Goal: Task Accomplishment & Management: Complete application form

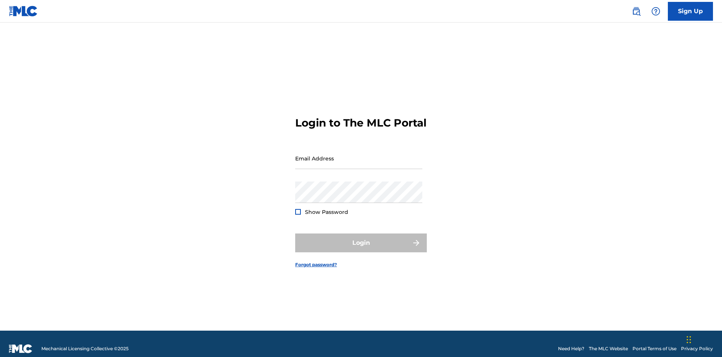
scroll to position [10, 0]
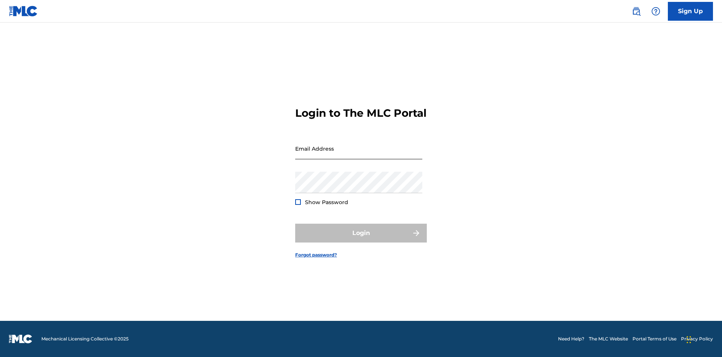
click at [359, 155] on input "Email Address" at bounding box center [358, 148] width 127 height 21
type input "Duke.McTesterson@gmail.com"
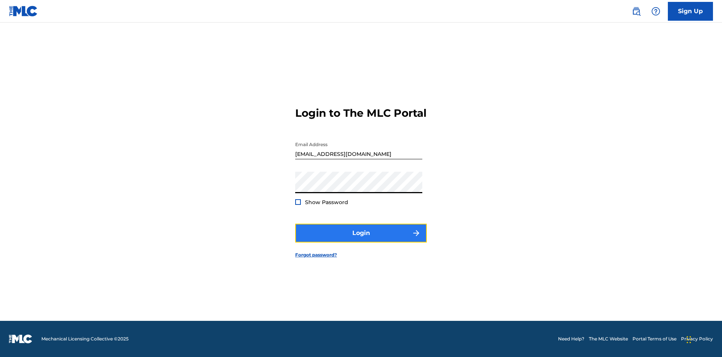
click at [361, 239] on button "Login" at bounding box center [361, 233] width 132 height 19
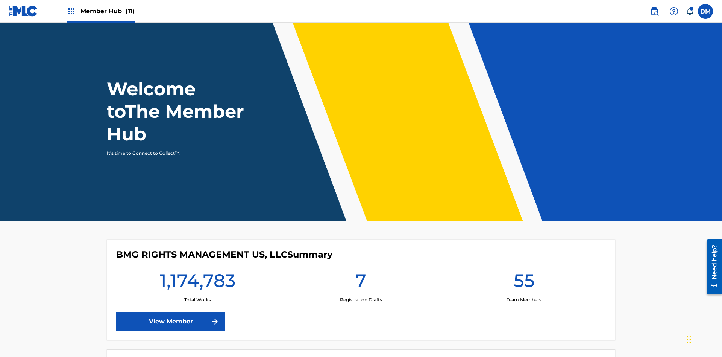
click at [100, 11] on span "Member Hub (11)" at bounding box center [108, 11] width 54 height 9
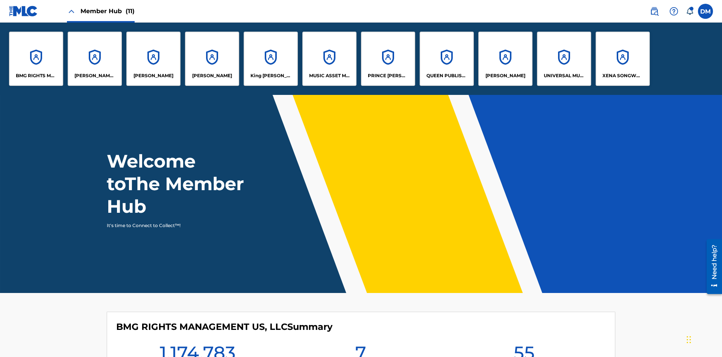
scroll to position [27, 0]
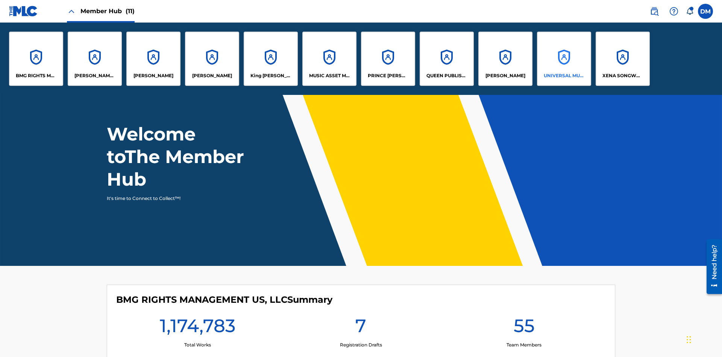
click at [564, 76] on p "UNIVERSAL MUSIC PUB GROUP" at bounding box center [564, 75] width 41 height 7
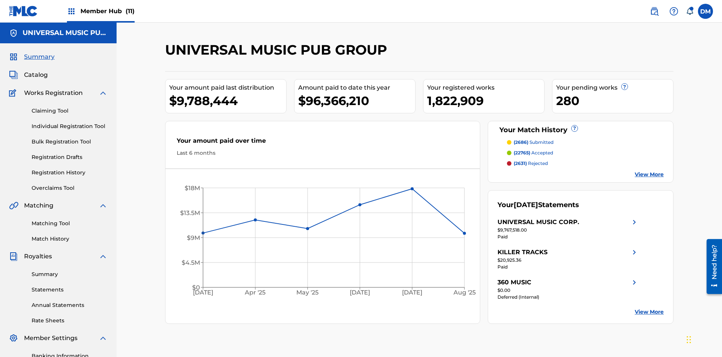
scroll to position [77, 0]
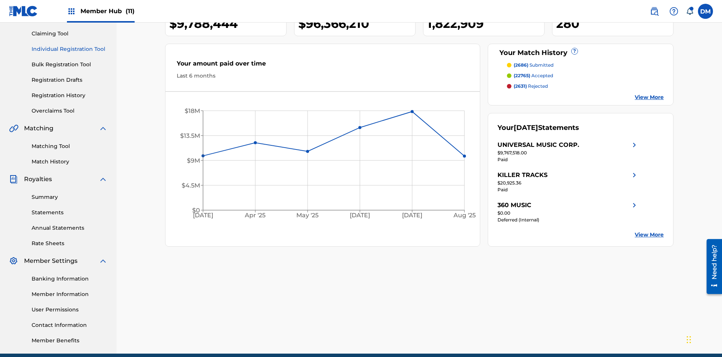
click at [70, 49] on link "Individual Registration Tool" at bounding box center [70, 49] width 76 height 8
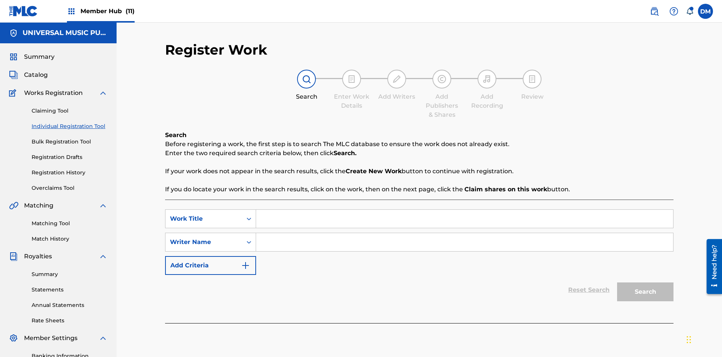
scroll to position [110, 0]
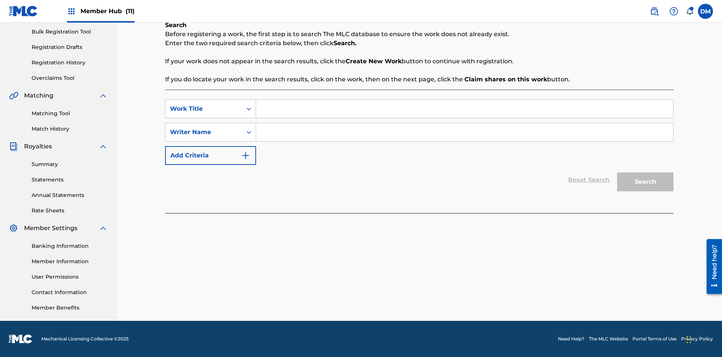
click at [465, 109] on input "Search Form" at bounding box center [464, 109] width 417 height 18
type input "My Favorite Dummy Music Work"
click at [465, 132] on input "Search Form" at bounding box center [464, 132] width 417 height 18
type input "QWERTYUIOP"
click at [646, 182] on button "Search" at bounding box center [645, 181] width 56 height 19
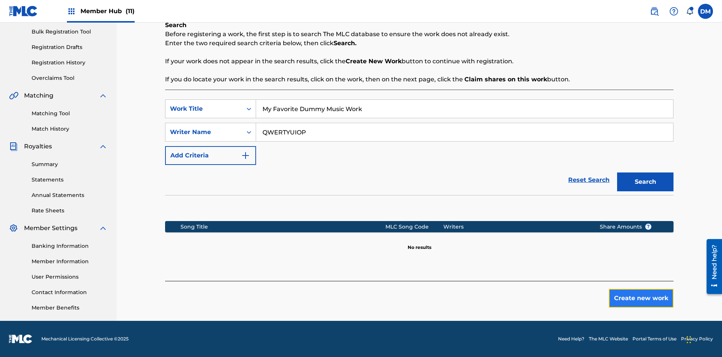
click at [642, 298] on button "Create new work" at bounding box center [641, 298] width 65 height 19
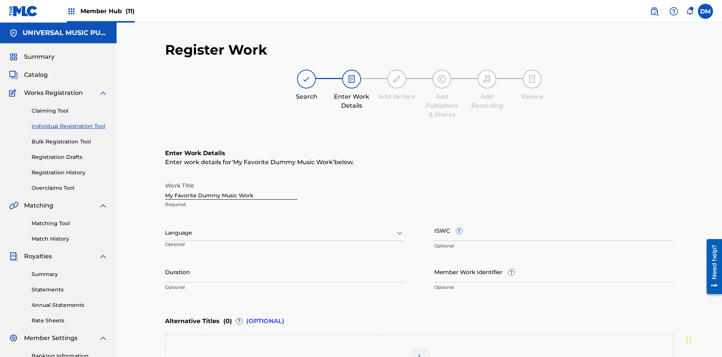
scroll to position [115, 0]
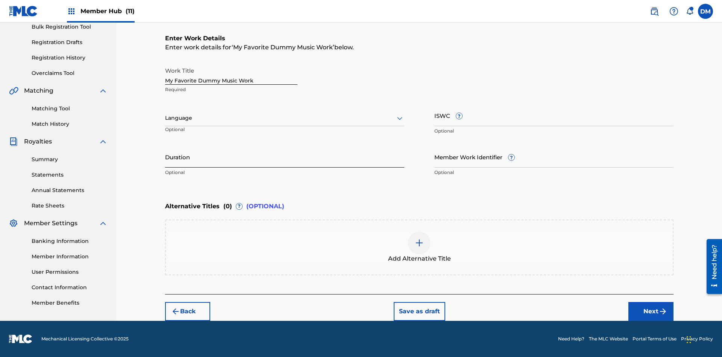
click at [285, 157] on input "Duration" at bounding box center [284, 156] width 239 height 21
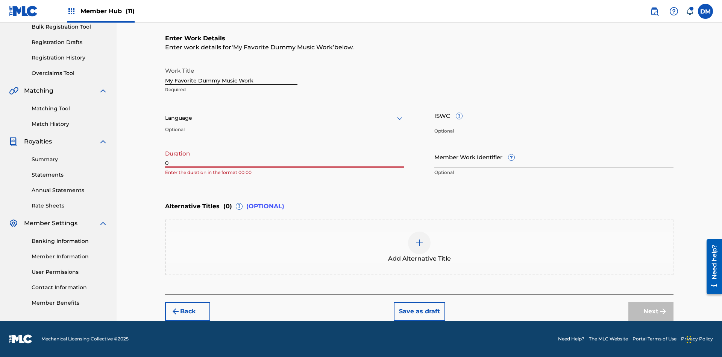
click at [285, 157] on input "0" at bounding box center [284, 156] width 239 height 21
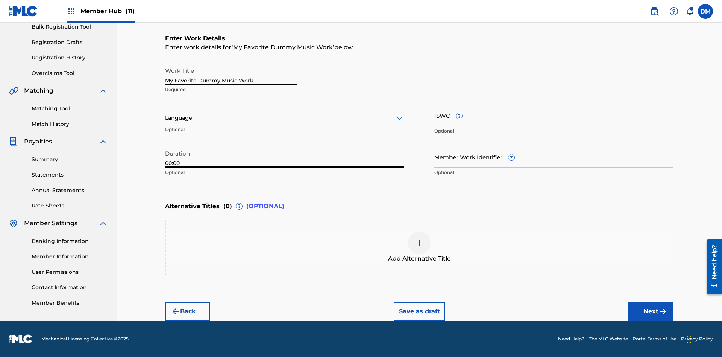
type input "00:00"
click at [400, 118] on icon at bounding box center [399, 118] width 9 height 9
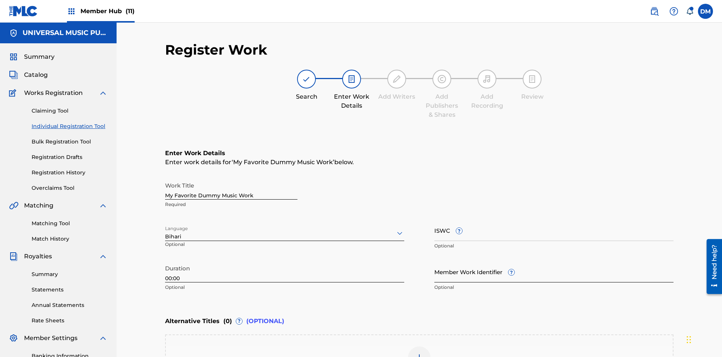
click at [554, 261] on input "Member Work Identifier ?" at bounding box center [554, 271] width 239 height 21
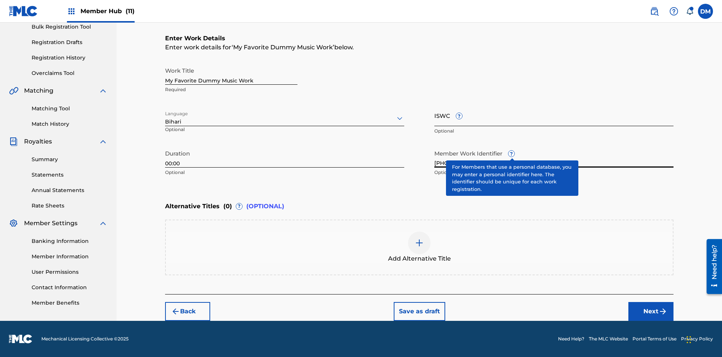
type input "2025.09.19.05"
click at [554, 115] on input "ISWC ?" at bounding box center [554, 115] width 239 height 21
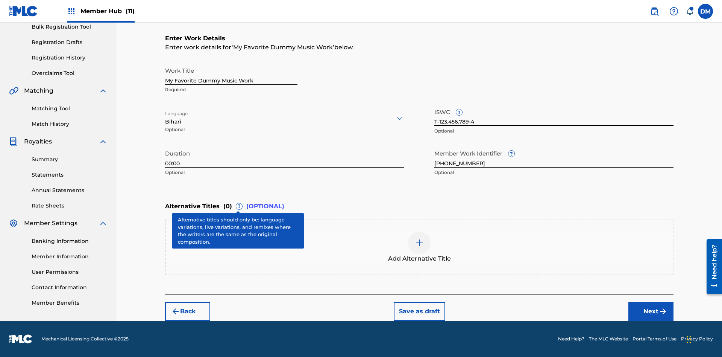
type input "T-123.456.789-4"
click at [420, 247] on img at bounding box center [419, 242] width 9 height 9
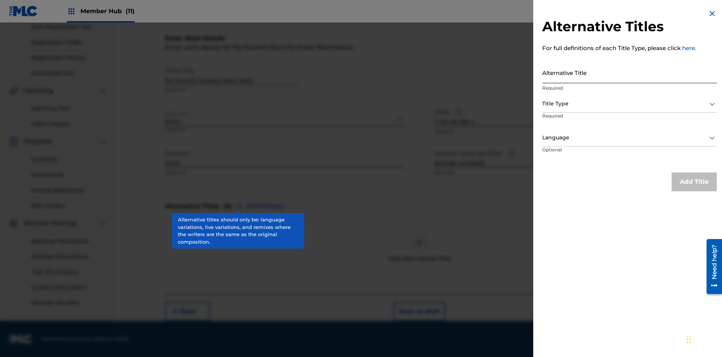
click at [630, 72] on input "Alternative Title" at bounding box center [630, 72] width 175 height 21
type input "Alt Title"
click at [630, 103] on div at bounding box center [630, 103] width 175 height 9
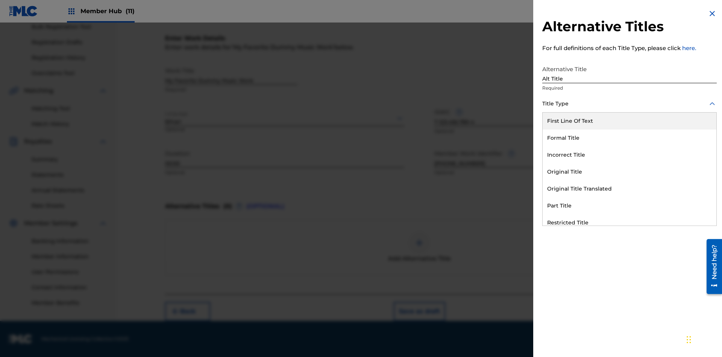
click at [630, 172] on div "Original Title" at bounding box center [630, 171] width 174 height 17
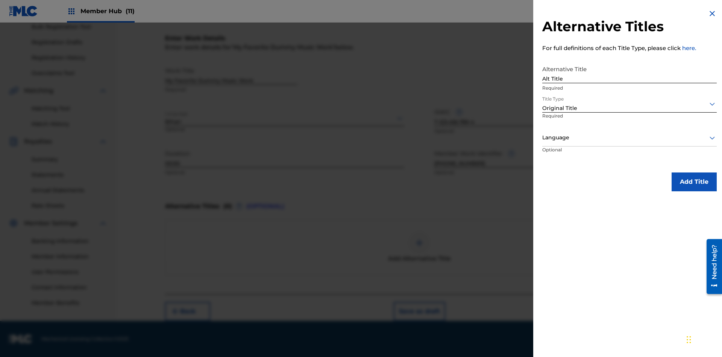
click at [630, 137] on div at bounding box center [630, 137] width 175 height 9
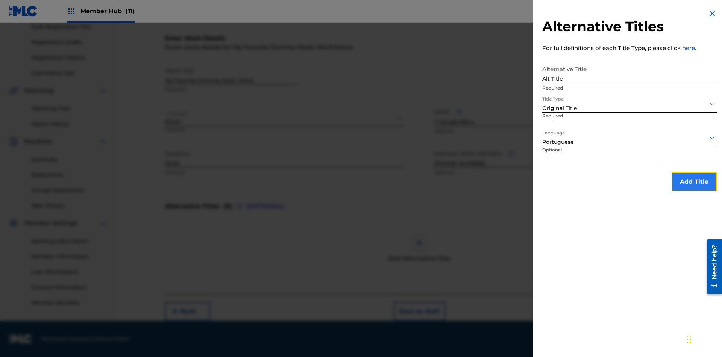
click at [695, 181] on button "Add Title" at bounding box center [694, 181] width 45 height 19
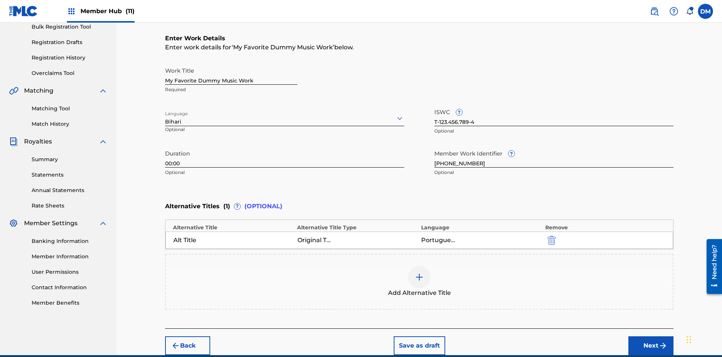
click at [420, 266] on div at bounding box center [419, 277] width 23 height 23
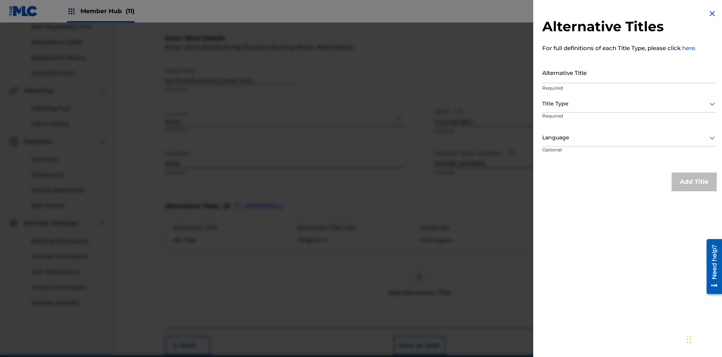
click at [630, 72] on input "Alternative Title" at bounding box center [630, 72] width 175 height 21
type input "New Title"
click at [630, 103] on div at bounding box center [630, 103] width 175 height 9
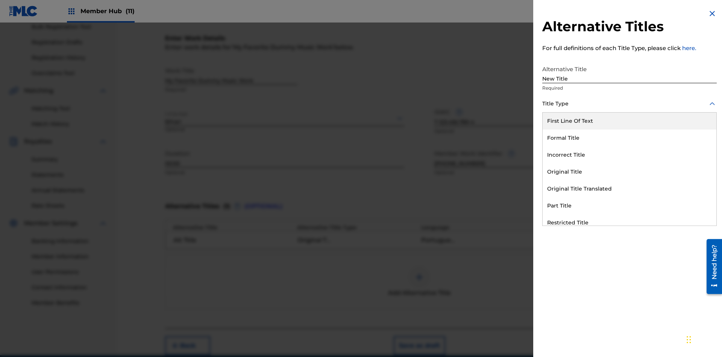
click at [630, 155] on div "Incorrect Title" at bounding box center [630, 154] width 174 height 17
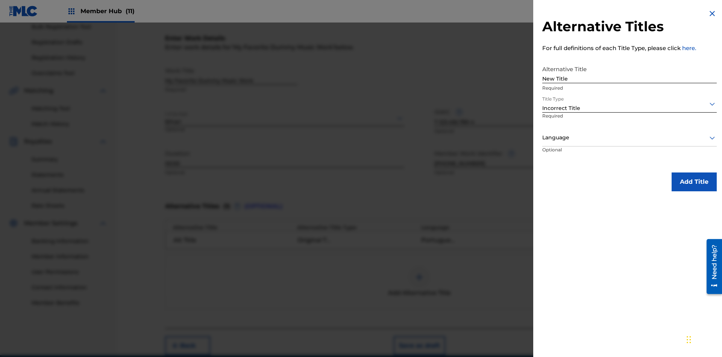
click at [630, 137] on div at bounding box center [630, 137] width 175 height 9
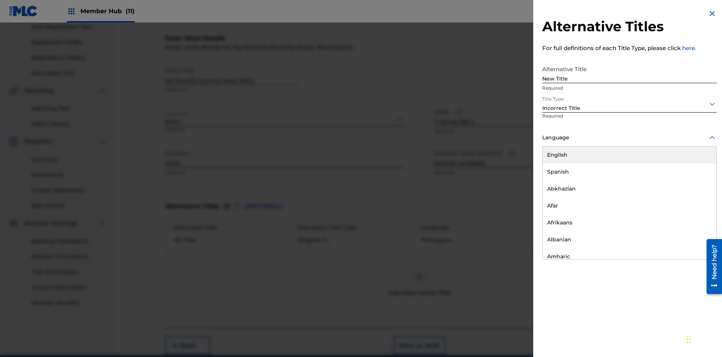
click at [630, 155] on div "English" at bounding box center [630, 154] width 174 height 17
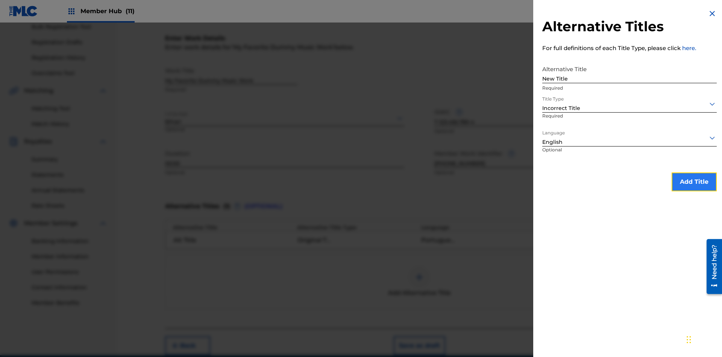
click at [695, 181] on button "Add Title" at bounding box center [694, 181] width 45 height 19
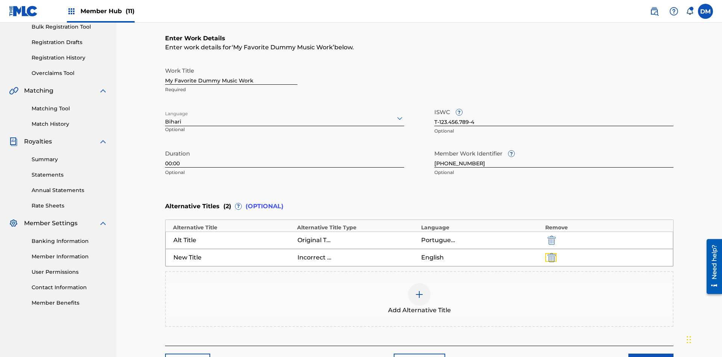
click at [551, 253] on img "submit" at bounding box center [552, 257] width 8 height 9
click at [420, 283] on div at bounding box center [419, 294] width 23 height 23
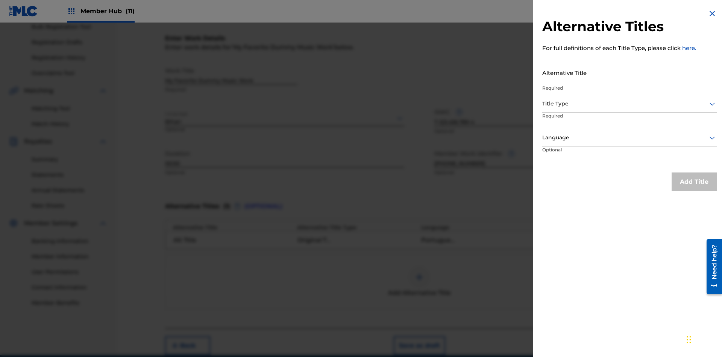
click at [630, 72] on input "Alternative Title" at bounding box center [630, 72] width 175 height 21
type input "Final Title"
click at [630, 103] on div at bounding box center [630, 103] width 175 height 9
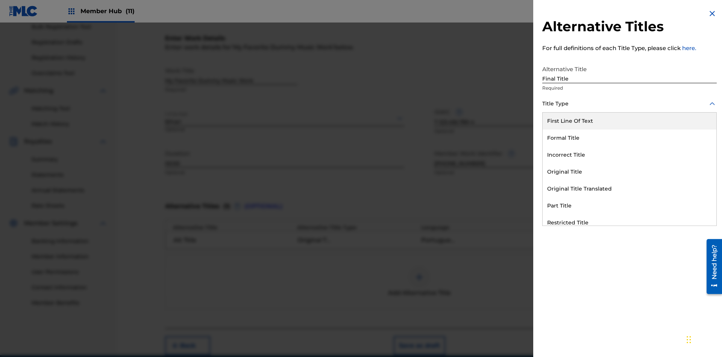
click at [630, 205] on div "Part Title" at bounding box center [630, 205] width 174 height 17
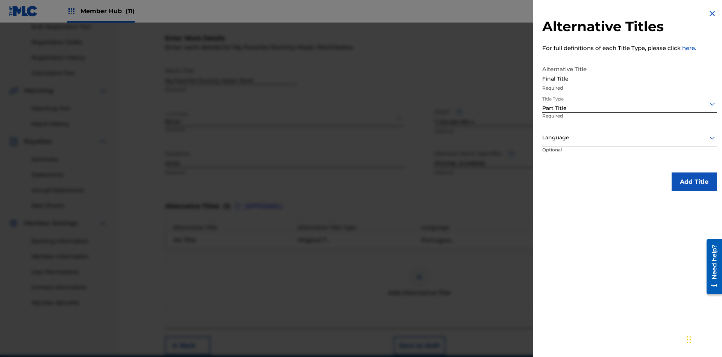
click at [630, 137] on div at bounding box center [630, 137] width 175 height 9
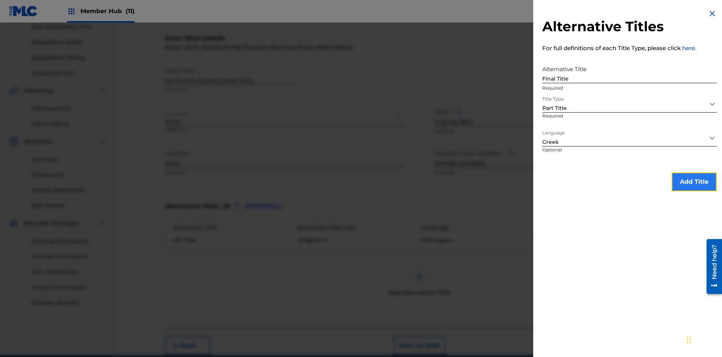
click at [695, 181] on button "Add Title" at bounding box center [694, 181] width 45 height 19
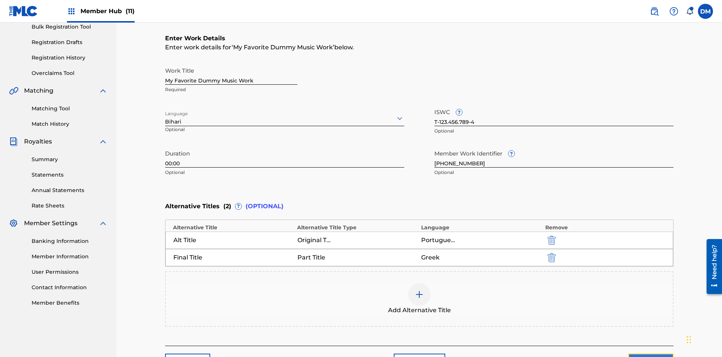
click at [651, 353] on button "Next" at bounding box center [651, 362] width 45 height 19
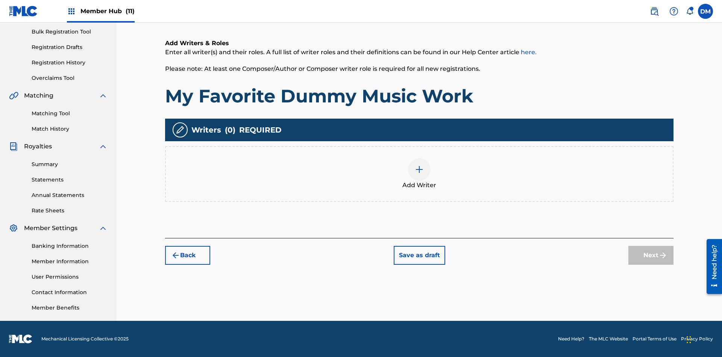
click at [420, 173] on img at bounding box center [419, 169] width 9 height 9
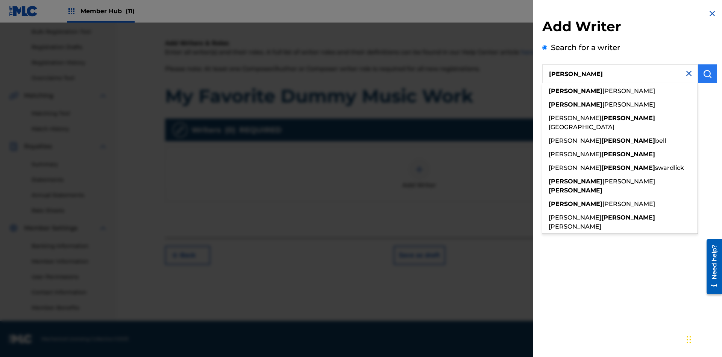
type input "MAXWELL BERKOWITZ"
click at [708, 74] on img "submit" at bounding box center [707, 73] width 9 height 9
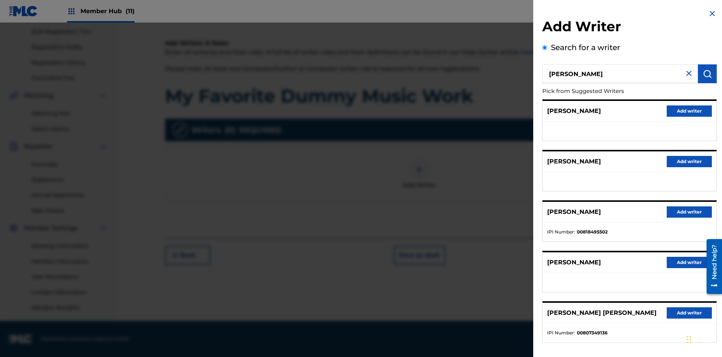
radio input "false"
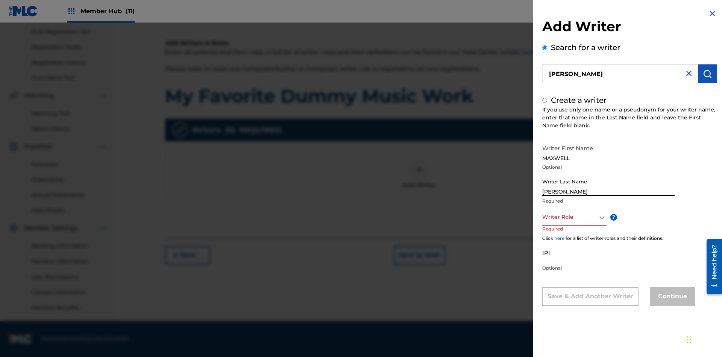
click at [609, 252] on input "IPI" at bounding box center [609, 252] width 132 height 21
radio input "false"
radio input "true"
click at [574, 217] on div at bounding box center [575, 216] width 64 height 9
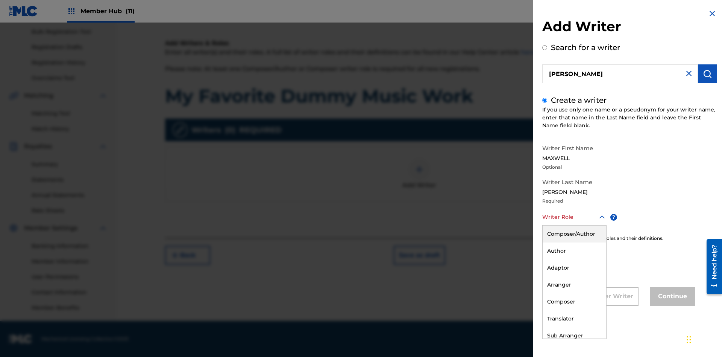
click at [574, 251] on div "Author" at bounding box center [575, 250] width 64 height 17
click at [672, 297] on button "Continue" at bounding box center [672, 296] width 45 height 19
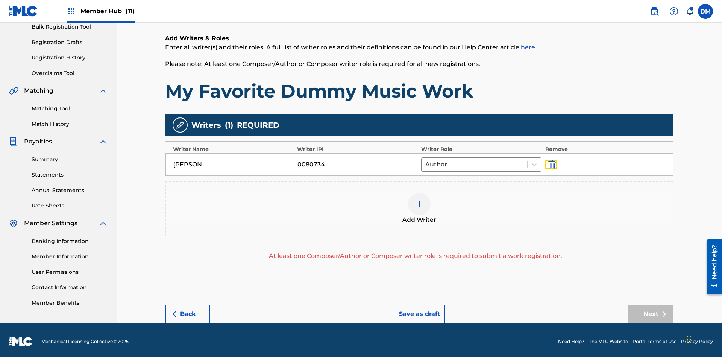
click at [551, 161] on img "submit" at bounding box center [552, 164] width 8 height 9
click at [420, 199] on img at bounding box center [419, 203] width 9 height 9
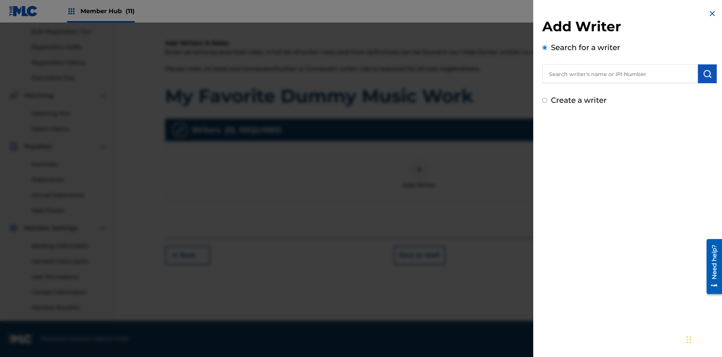
click at [620, 74] on input "text" at bounding box center [621, 73] width 156 height 19
type input "MARK STEVEN BERKOWITZ"
click at [708, 74] on img "submit" at bounding box center [707, 73] width 9 height 9
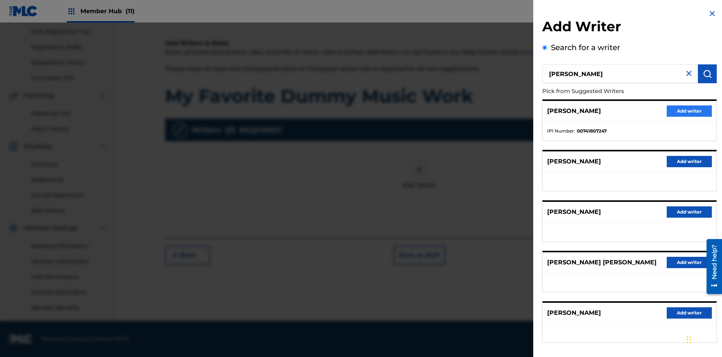
click at [690, 111] on button "Add writer" at bounding box center [689, 110] width 45 height 11
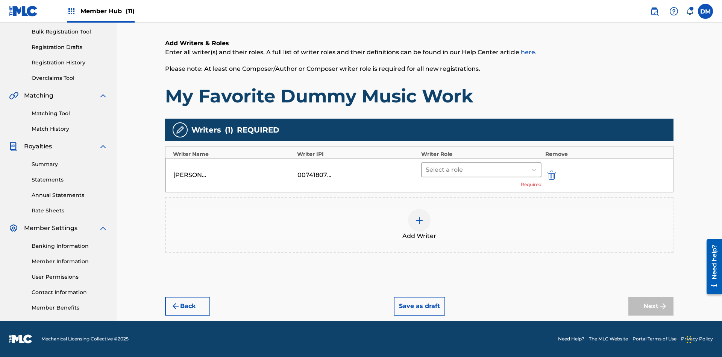
click at [427, 169] on input "text" at bounding box center [427, 169] width 2 height 9
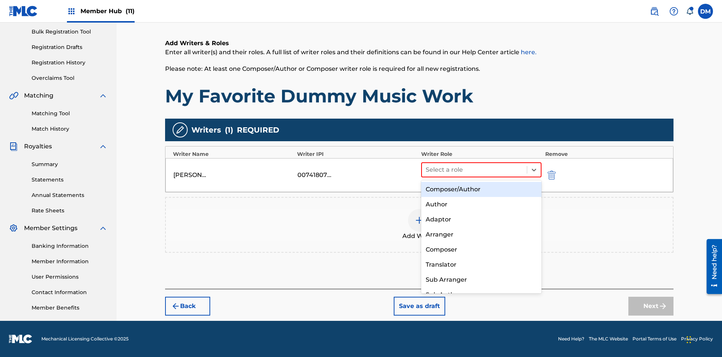
click at [481, 264] on div "Translator" at bounding box center [481, 264] width 120 height 15
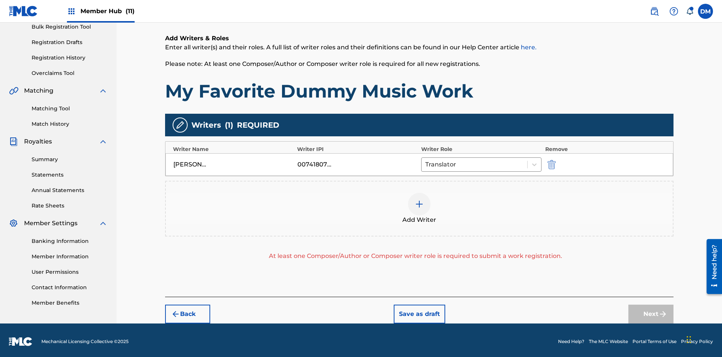
click at [420, 206] on div at bounding box center [419, 204] width 23 height 23
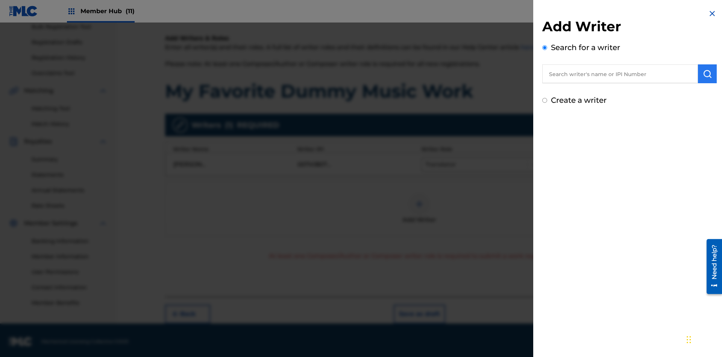
click at [620, 74] on input "text" at bounding box center [621, 73] width 156 height 19
type input "Test2025.09.19.05.43.25"
click at [708, 74] on img "submit" at bounding box center [707, 73] width 9 height 9
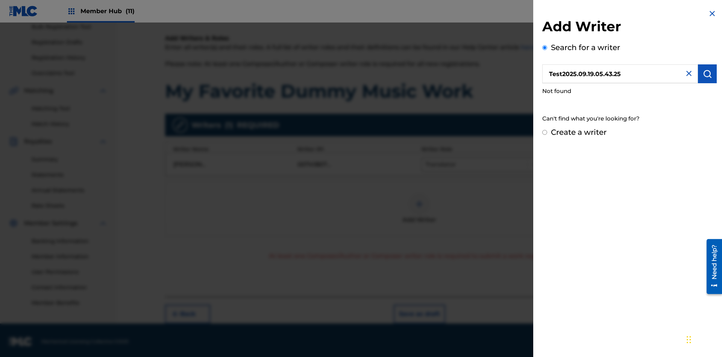
click at [545, 132] on input "Create a writer" at bounding box center [545, 132] width 5 height 5
radio input "false"
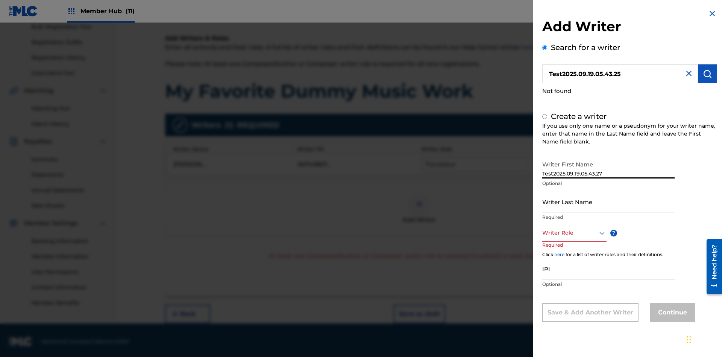
radio input "false"
radio input "true"
type input "Test2025.09.19.05.43.27"
click at [609, 201] on input "Writer Last Name" at bounding box center [609, 201] width 132 height 21
type input "Test2025.09.19.05.43.28"
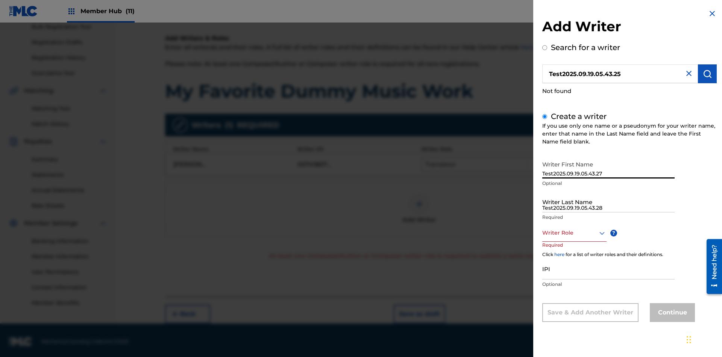
click at [574, 233] on div at bounding box center [575, 232] width 64 height 9
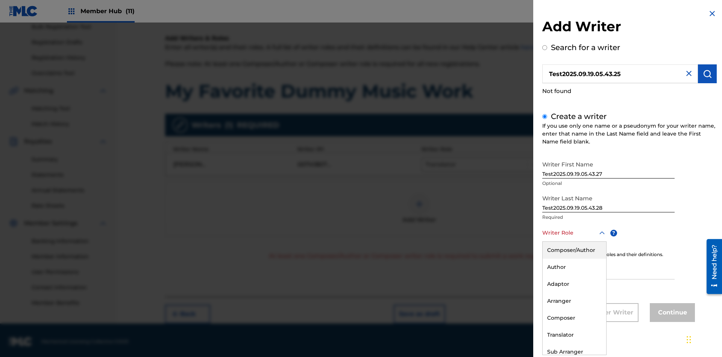
click at [574, 318] on div "Composer" at bounding box center [575, 317] width 64 height 17
click at [609, 269] on input "IPI" at bounding box center [609, 268] width 132 height 21
type input "595839777"
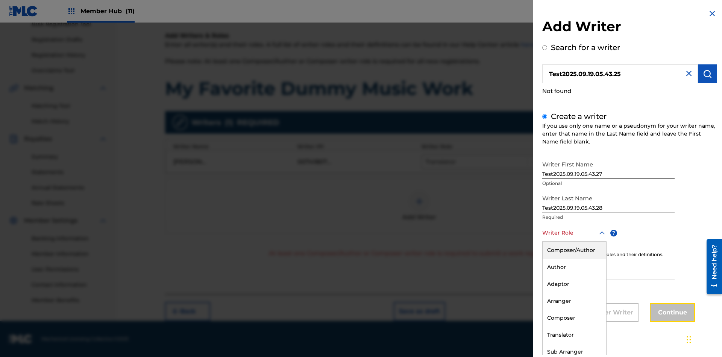
click at [672, 313] on button "Continue" at bounding box center [672, 312] width 45 height 19
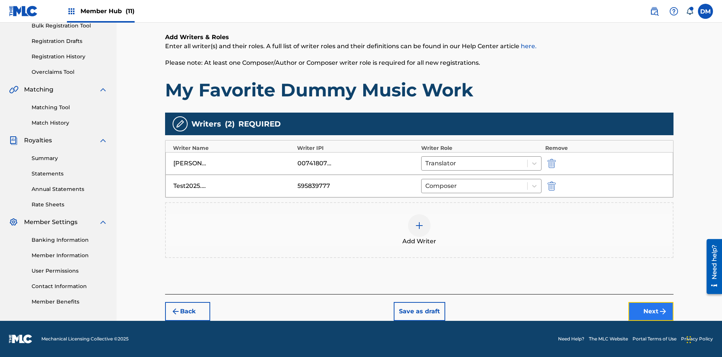
click at [651, 311] on button "Next" at bounding box center [651, 311] width 45 height 19
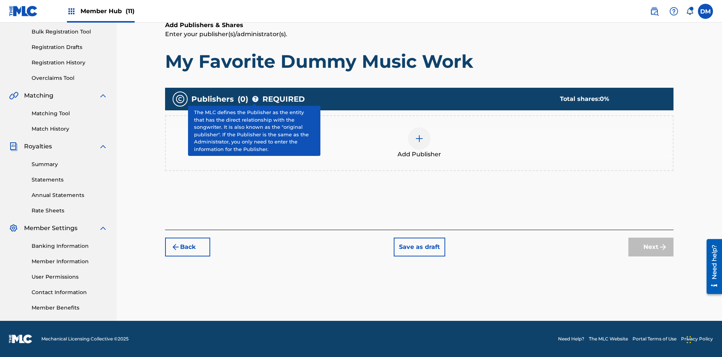
click at [420, 138] on img at bounding box center [419, 138] width 9 height 9
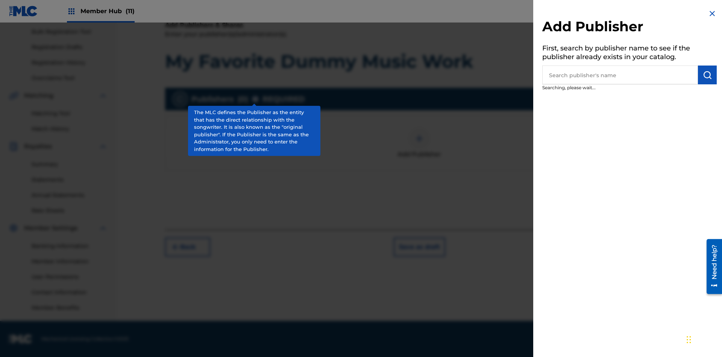
click at [620, 75] on input "text" at bounding box center [621, 74] width 156 height 19
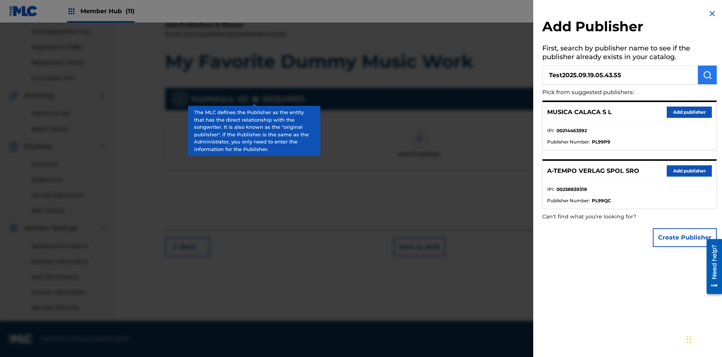
type input "Test2025.09.19.05.43.55"
click at [708, 75] on img "submit" at bounding box center [707, 74] width 9 height 9
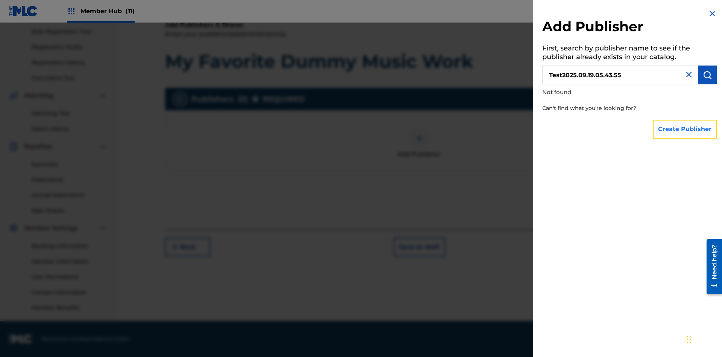
click at [686, 129] on button "Create Publisher" at bounding box center [685, 129] width 64 height 19
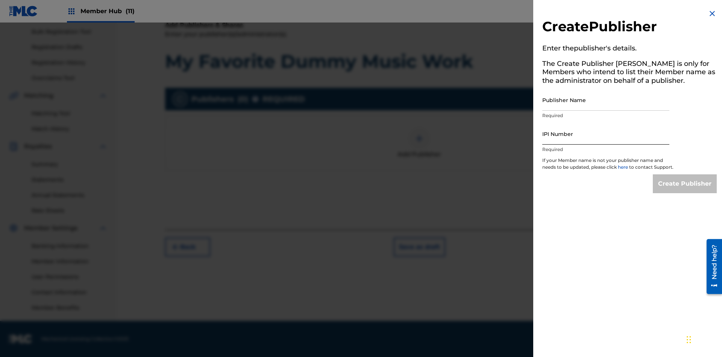
click at [606, 100] on input "Publisher Name" at bounding box center [606, 99] width 127 height 21
click at [606, 134] on input "IPI Number" at bounding box center [606, 133] width 127 height 21
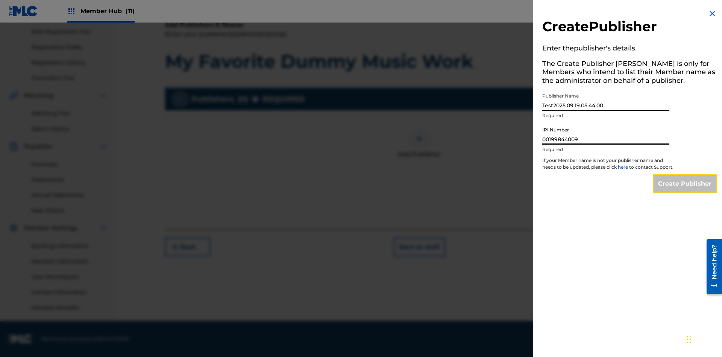
click at [686, 190] on input "Create Publisher" at bounding box center [685, 183] width 64 height 19
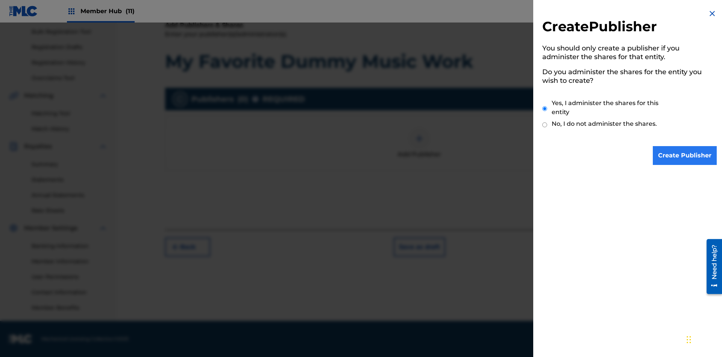
click at [545, 108] on input "Yes, I administer the shares for this entity" at bounding box center [545, 108] width 5 height 16
click at [686, 155] on input "Create Publisher" at bounding box center [685, 155] width 64 height 19
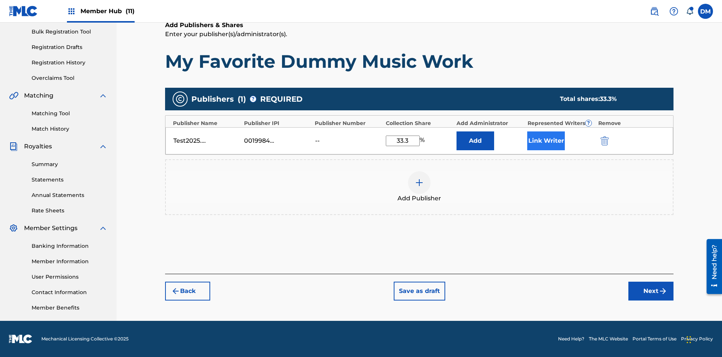
type input "33.3"
click at [546, 140] on button "Link Writer" at bounding box center [547, 140] width 38 height 19
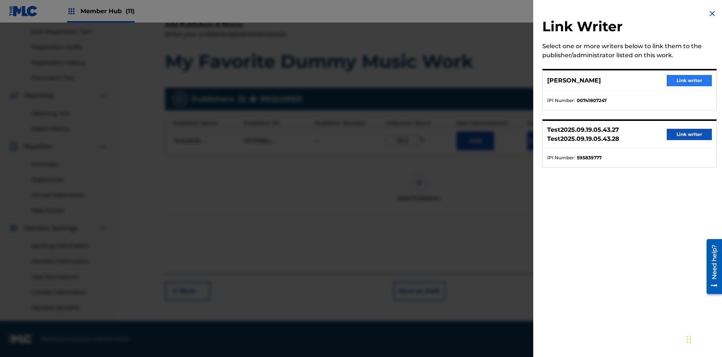
click at [690, 81] on button "Link writer" at bounding box center [689, 80] width 45 height 11
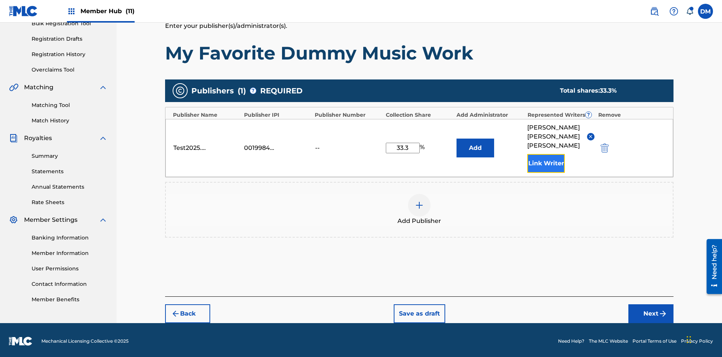
click at [546, 161] on button "Link Writer" at bounding box center [547, 163] width 38 height 19
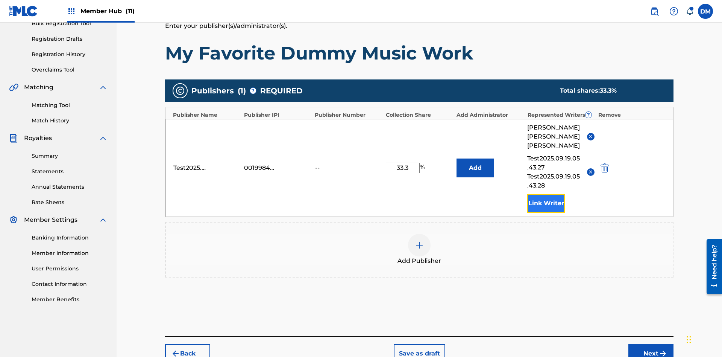
click at [546, 194] on button "Link Writer" at bounding box center [547, 203] width 38 height 19
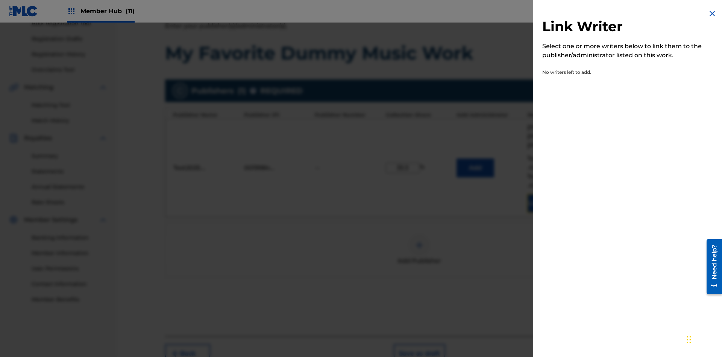
click at [713, 14] on img at bounding box center [712, 13] width 9 height 9
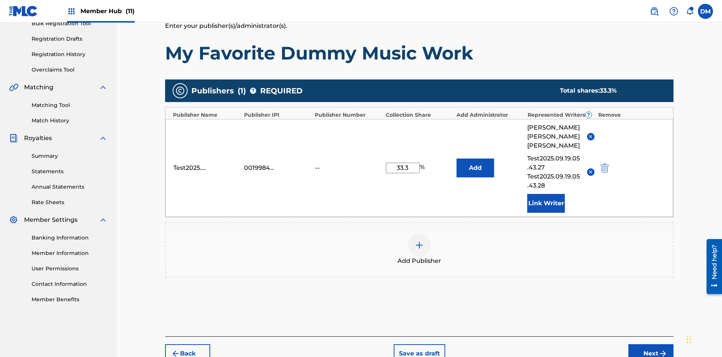
click at [420, 240] on img at bounding box center [419, 244] width 9 height 9
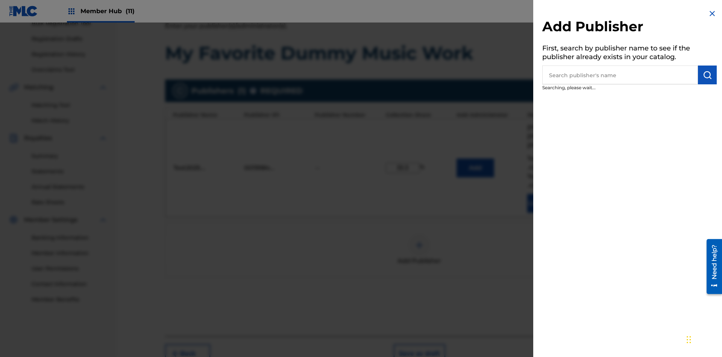
click at [620, 75] on input "text" at bounding box center [621, 74] width 156 height 19
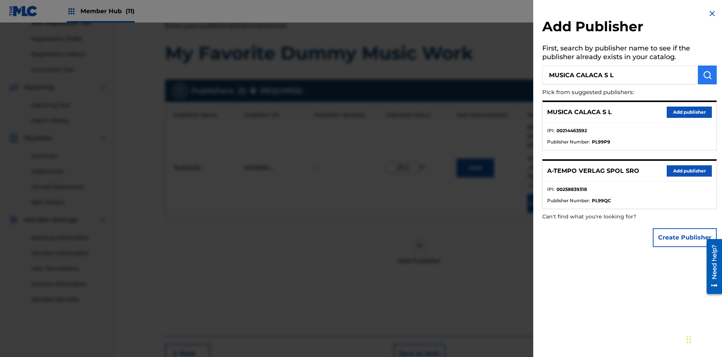
click at [708, 75] on img "submit" at bounding box center [707, 74] width 9 height 9
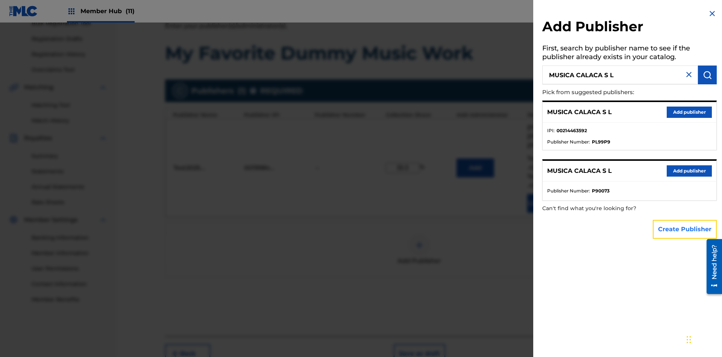
click at [686, 229] on button "Create Publisher" at bounding box center [685, 229] width 64 height 19
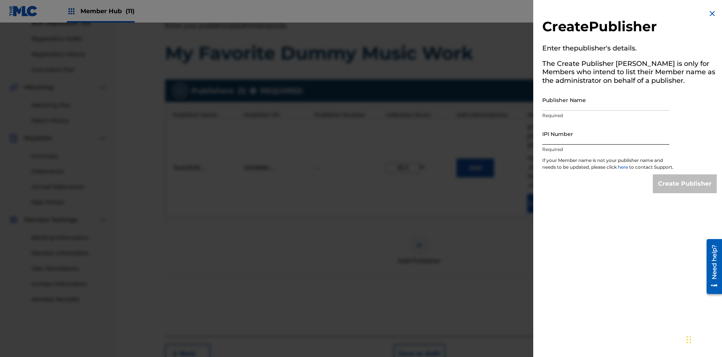
click at [606, 100] on input "Publisher Name" at bounding box center [606, 99] width 127 height 21
click at [606, 134] on input "IPI Number" at bounding box center [606, 133] width 127 height 21
click at [686, 190] on input "Create Publisher" at bounding box center [685, 183] width 64 height 19
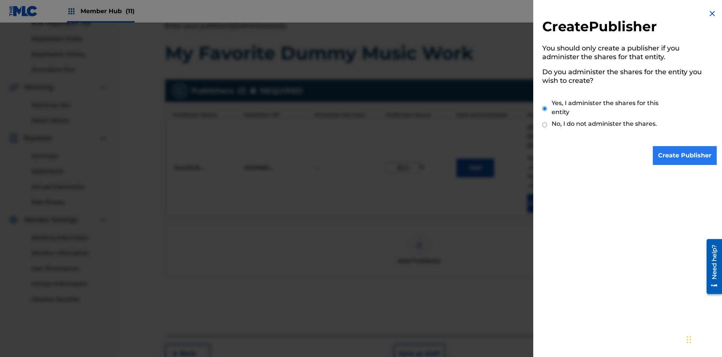
click at [545, 108] on input "Yes, I administer the shares for this entity" at bounding box center [545, 108] width 5 height 16
click at [686, 155] on input "Create Publisher" at bounding box center [685, 155] width 64 height 19
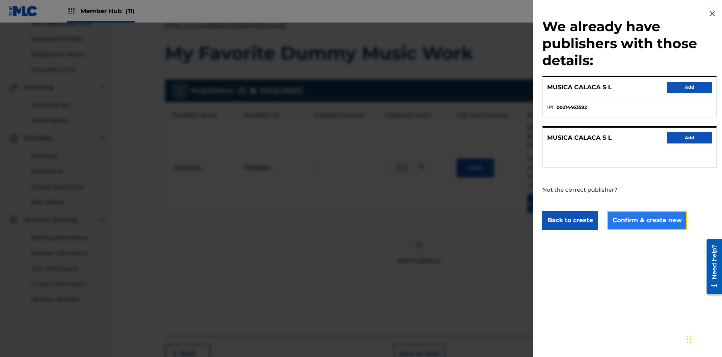
click at [647, 220] on button "Confirm & create new" at bounding box center [648, 220] width 80 height 19
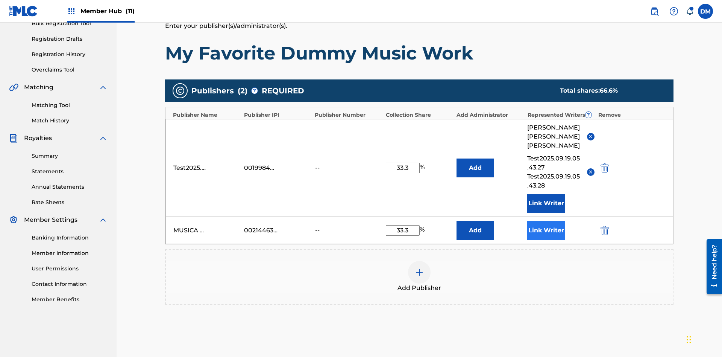
type input "33.3"
click at [546, 221] on button "Link Writer" at bounding box center [547, 230] width 38 height 19
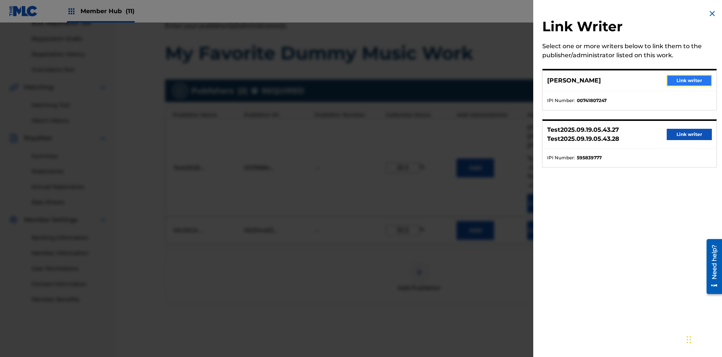
click at [690, 81] on button "Link writer" at bounding box center [689, 80] width 45 height 11
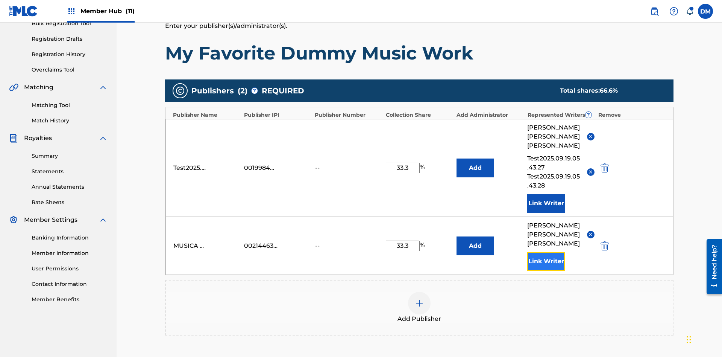
click at [546, 252] on button "Link Writer" at bounding box center [547, 261] width 38 height 19
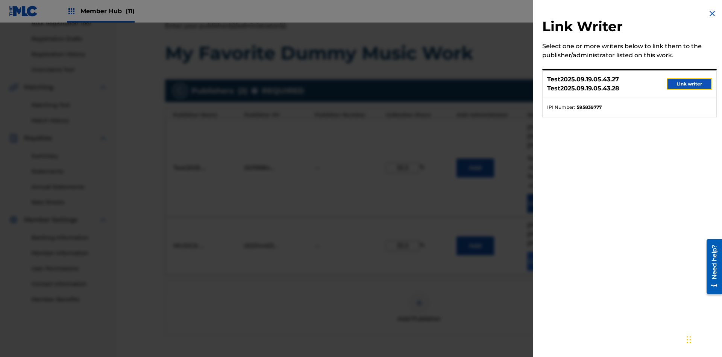
click at [690, 84] on button "Link writer" at bounding box center [689, 83] width 45 height 11
click at [546, 252] on button "Link Writer" at bounding box center [547, 261] width 38 height 19
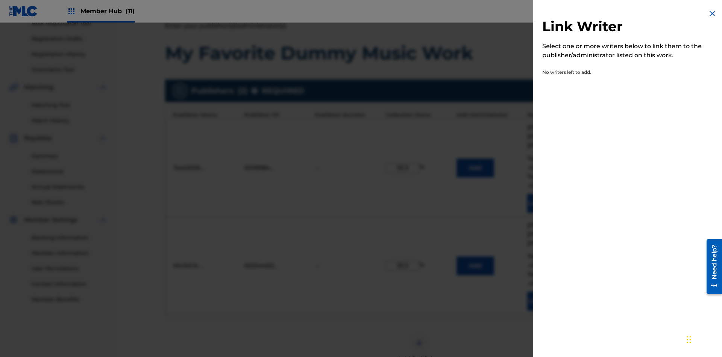
click at [713, 14] on img at bounding box center [712, 13] width 9 height 9
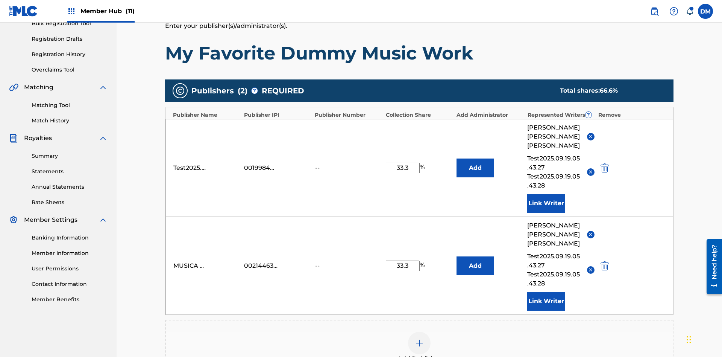
click at [420, 338] on img at bounding box center [419, 342] width 9 height 9
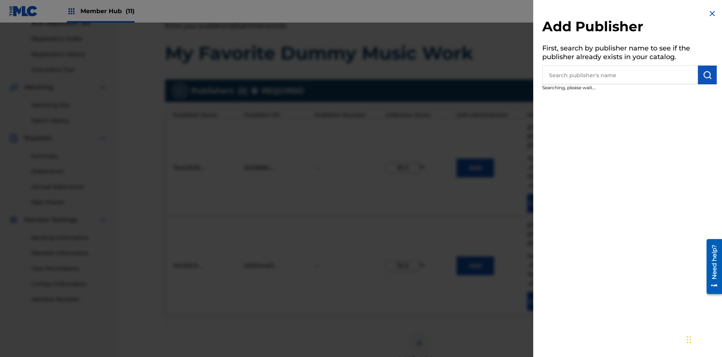
click at [620, 75] on input "text" at bounding box center [621, 74] width 156 height 19
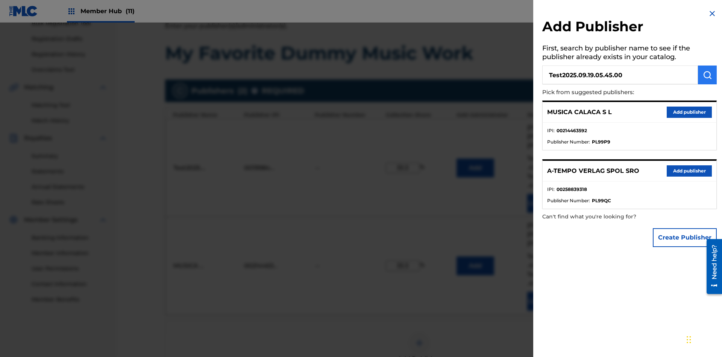
type input "Test2025.09.19.05.45.00"
click at [708, 75] on img "submit" at bounding box center [707, 74] width 9 height 9
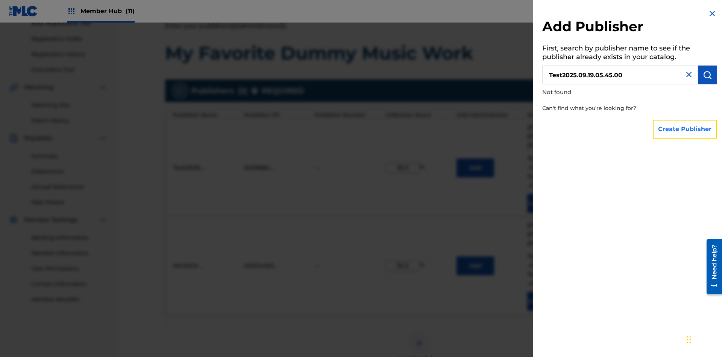
click at [686, 129] on button "Create Publisher" at bounding box center [685, 129] width 64 height 19
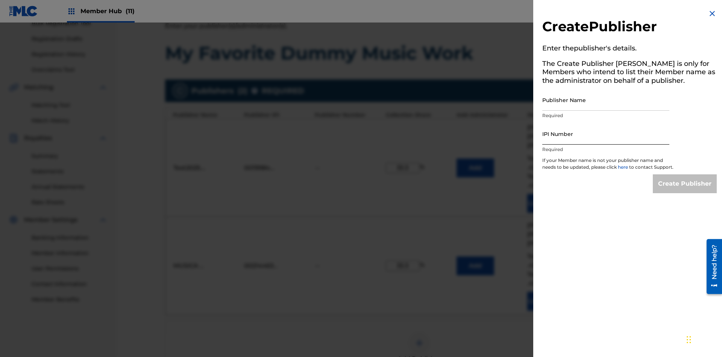
click at [606, 100] on input "Publisher Name" at bounding box center [606, 99] width 127 height 21
click at [606, 134] on input "IPI Number" at bounding box center [606, 133] width 127 height 21
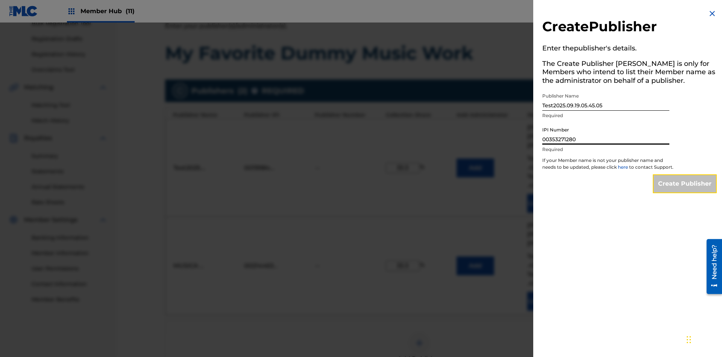
click at [686, 190] on input "Create Publisher" at bounding box center [685, 183] width 64 height 19
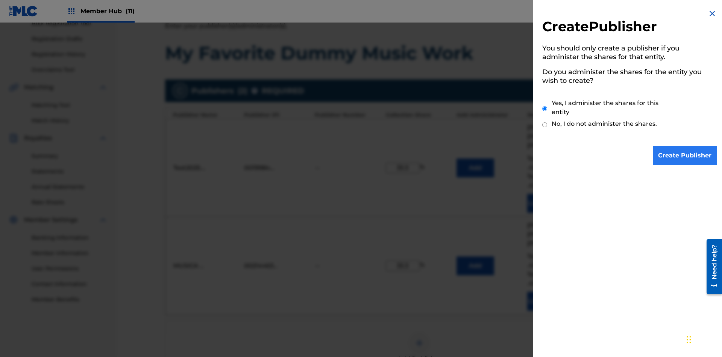
click at [545, 108] on input "Yes, I administer the shares for this entity" at bounding box center [545, 108] width 5 height 16
click at [686, 155] on input "Create Publisher" at bounding box center [685, 155] width 64 height 19
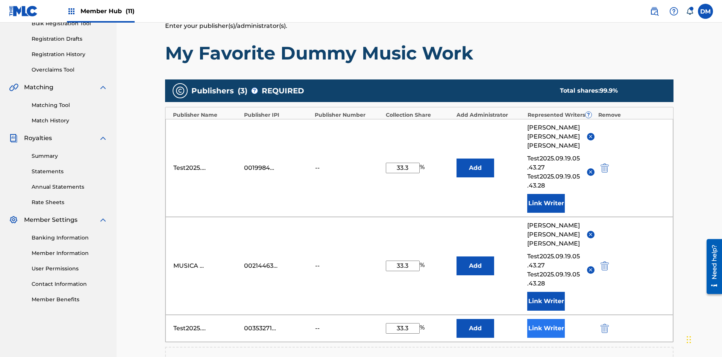
type input "33.3"
click at [546, 319] on button "Link Writer" at bounding box center [547, 328] width 38 height 19
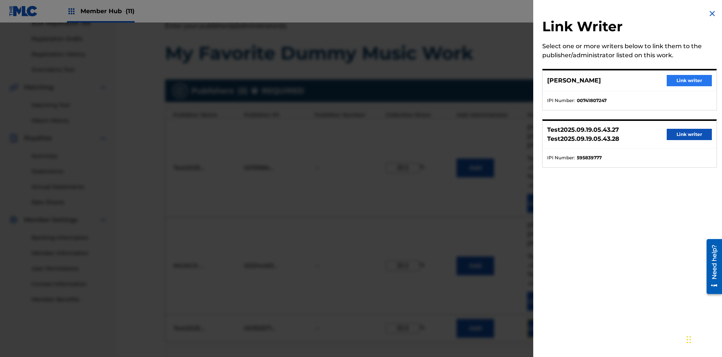
click at [690, 81] on button "Link writer" at bounding box center [689, 80] width 45 height 11
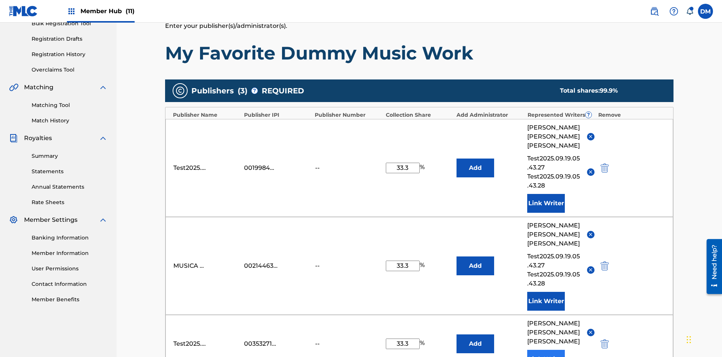
click at [546, 350] on button "Link Writer" at bounding box center [547, 359] width 38 height 19
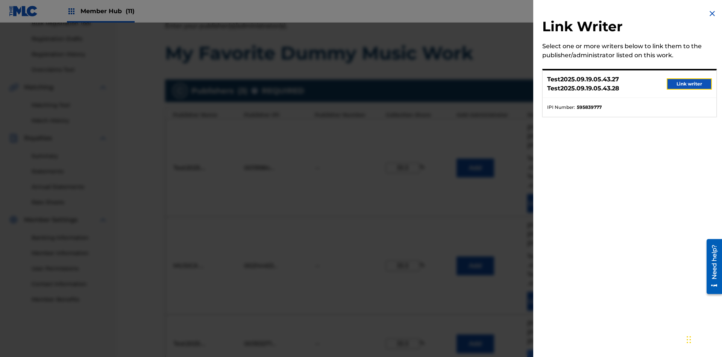
click at [690, 84] on button "Link writer" at bounding box center [689, 83] width 45 height 11
click at [546, 350] on button "Link Writer" at bounding box center [547, 359] width 38 height 19
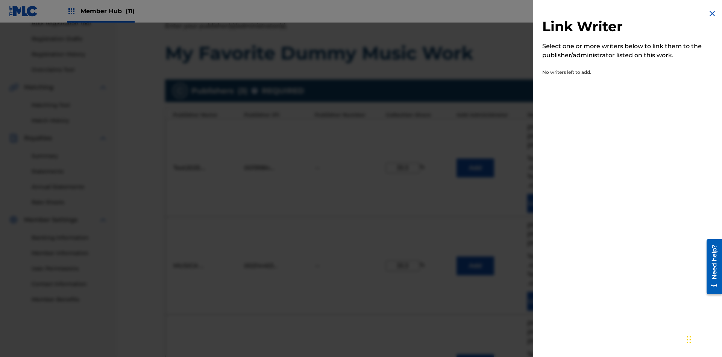
click at [713, 14] on img at bounding box center [712, 13] width 9 height 9
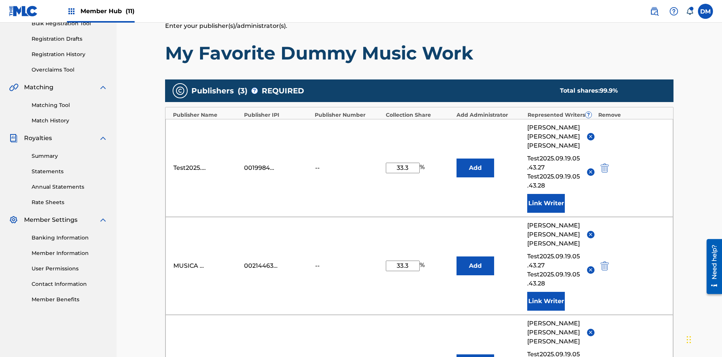
click at [604, 356] on img "submit" at bounding box center [605, 363] width 8 height 9
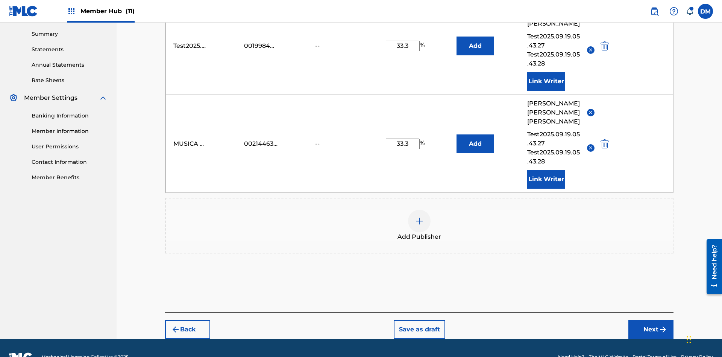
click at [420, 216] on img at bounding box center [419, 220] width 9 height 9
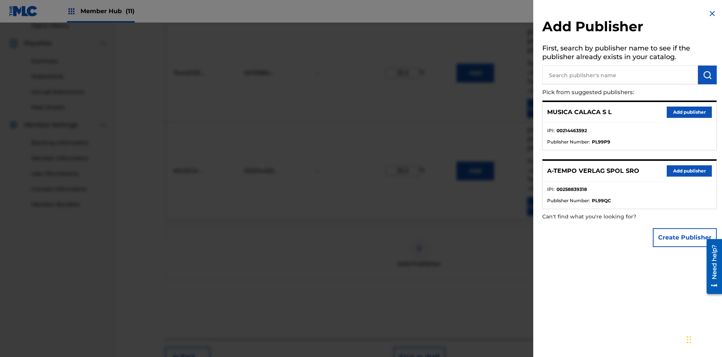
click at [620, 75] on input "text" at bounding box center [621, 74] width 156 height 19
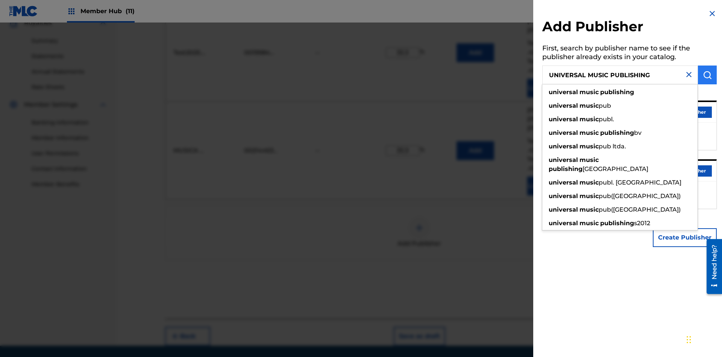
type input "UNIVERSAL MUSIC PUBLISHING"
click at [708, 75] on img "submit" at bounding box center [707, 74] width 9 height 9
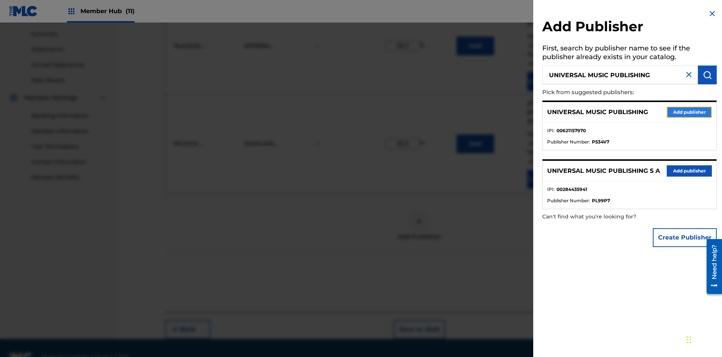
click at [690, 112] on button "Add publisher" at bounding box center [689, 111] width 45 height 11
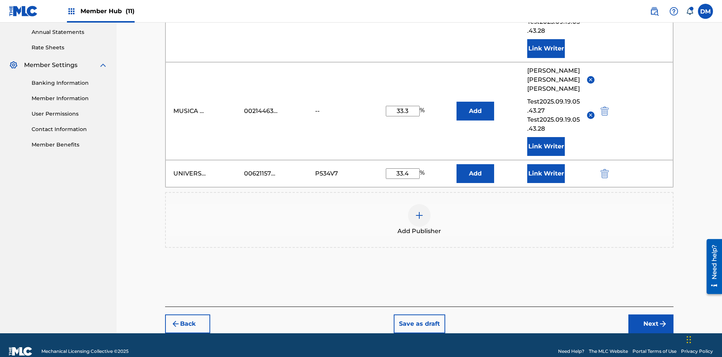
scroll to position [267, 0]
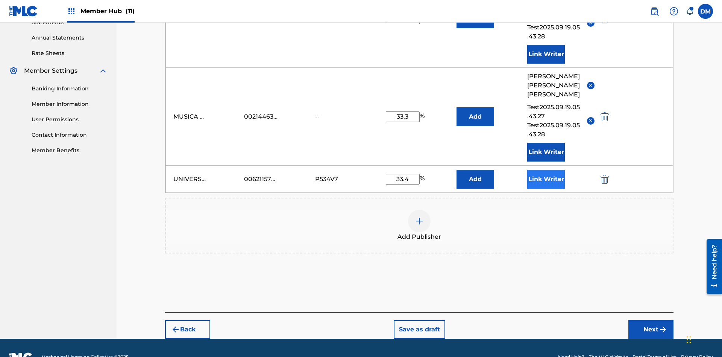
type input "33.4"
click at [546, 170] on button "Link Writer" at bounding box center [547, 179] width 38 height 19
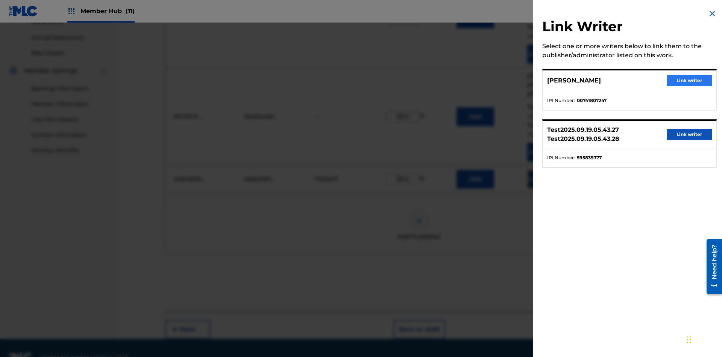
click at [690, 81] on button "Link writer" at bounding box center [689, 80] width 45 height 11
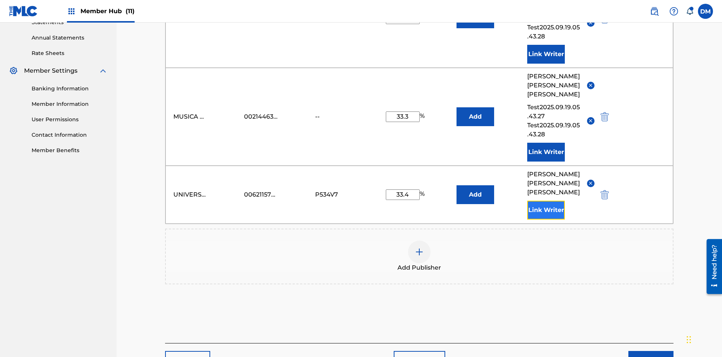
click at [546, 201] on button "Link Writer" at bounding box center [547, 210] width 38 height 19
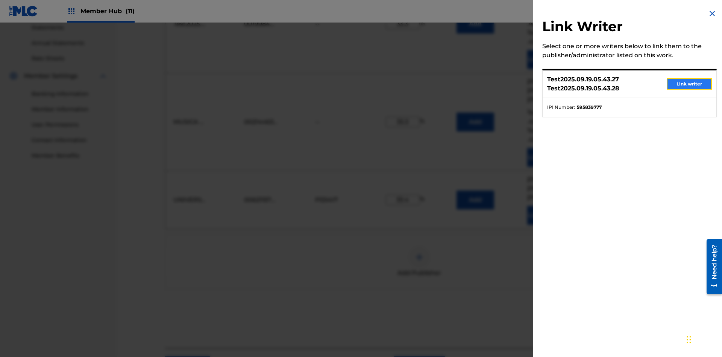
click at [690, 84] on button "Link writer" at bounding box center [689, 83] width 45 height 11
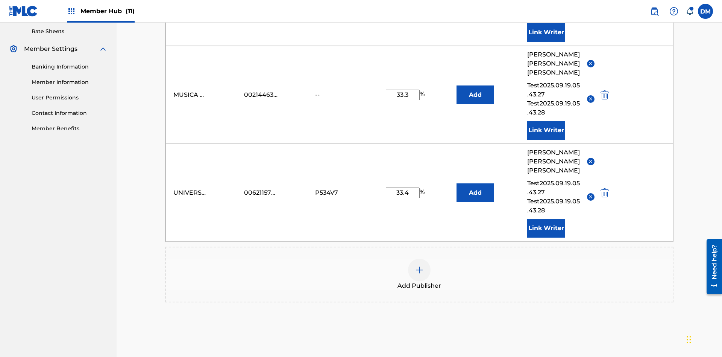
scroll to position [329, 0]
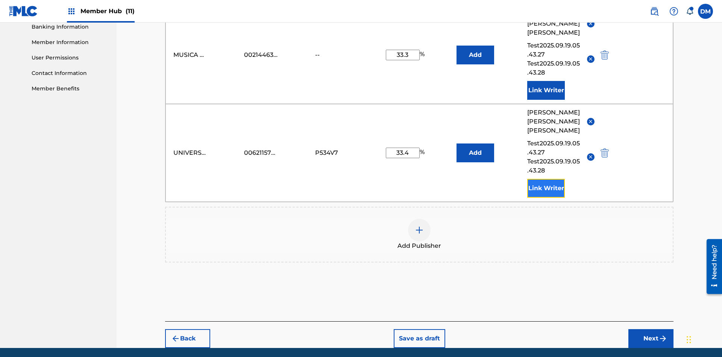
click at [546, 179] on button "Link Writer" at bounding box center [547, 188] width 38 height 19
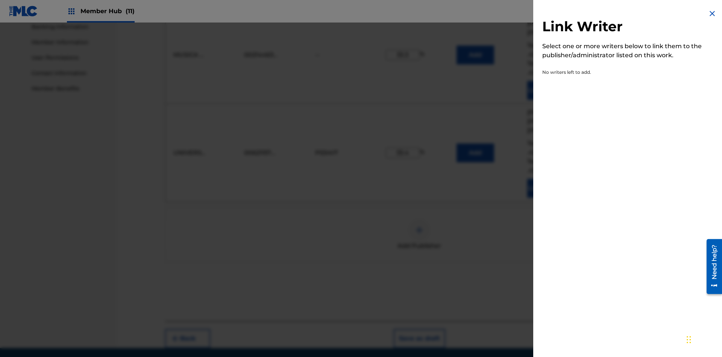
click at [713, 14] on img at bounding box center [712, 13] width 9 height 9
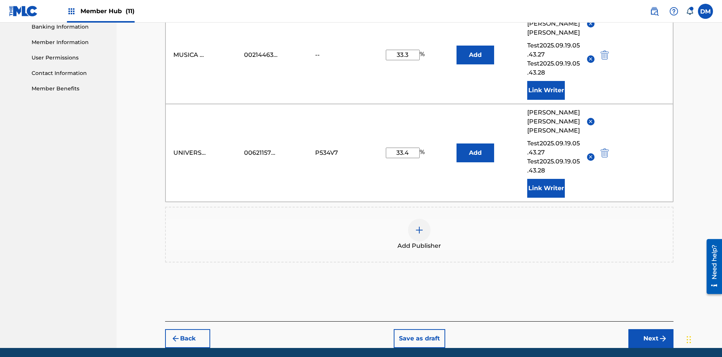
scroll to position [231, 0]
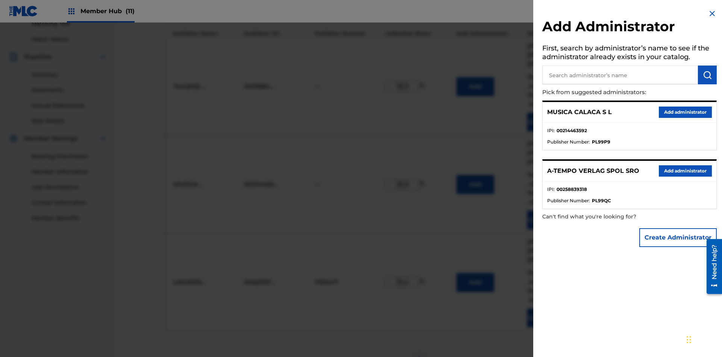
click at [620, 75] on input "text" at bounding box center [621, 74] width 156 height 19
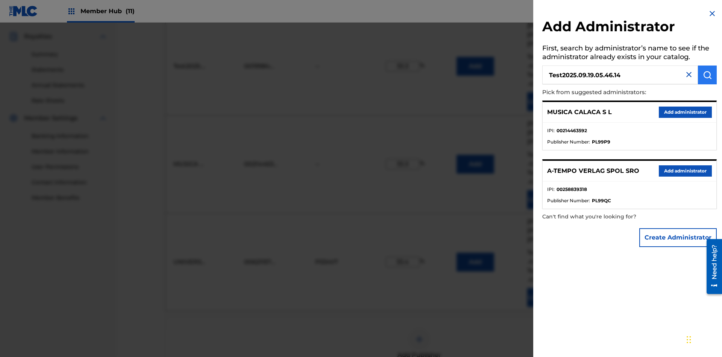
type input "Test2025.09.19.05.46.14"
click at [708, 75] on img "submit" at bounding box center [707, 74] width 9 height 9
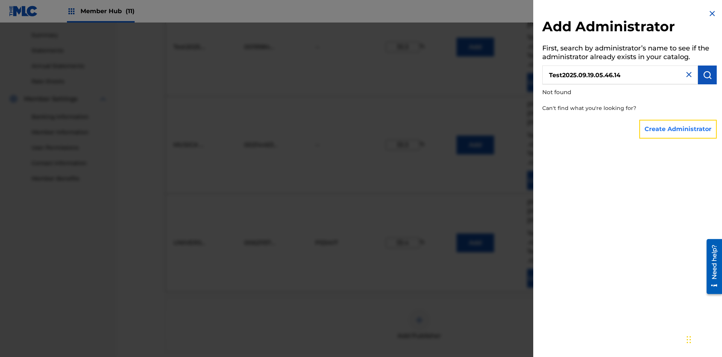
click at [679, 129] on button "Create Administrator" at bounding box center [679, 129] width 78 height 19
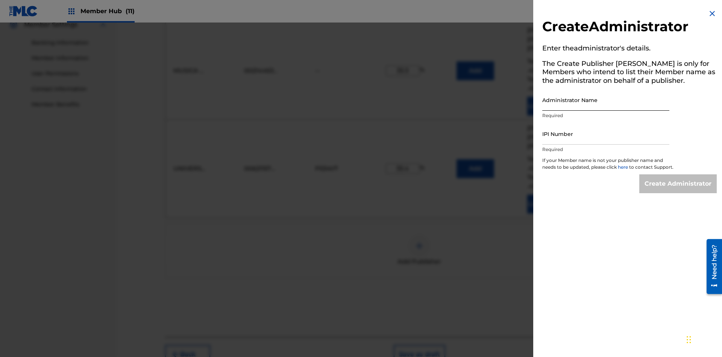
click at [606, 100] on input "Administrator Name" at bounding box center [606, 99] width 127 height 21
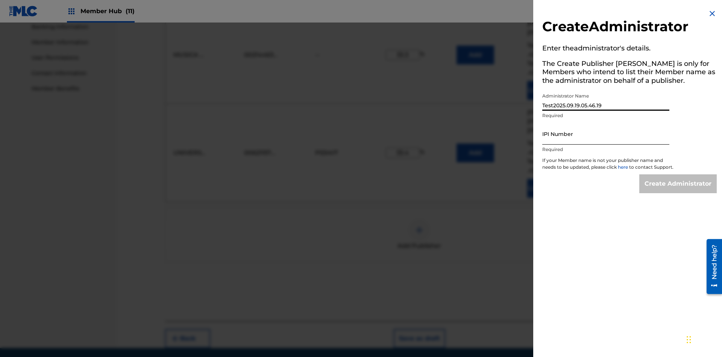
type input "Test2025.09.19.05.46.19"
click at [606, 134] on input "IPI Number" at bounding box center [606, 133] width 127 height 21
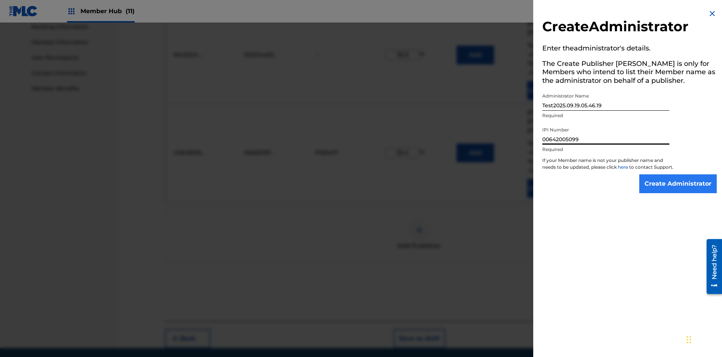
type input "00642005099"
click at [679, 190] on input "Create Administrator" at bounding box center [679, 183] width 78 height 19
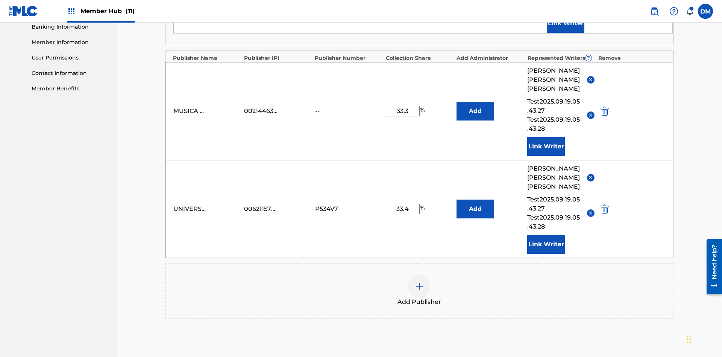
scroll to position [196, 0]
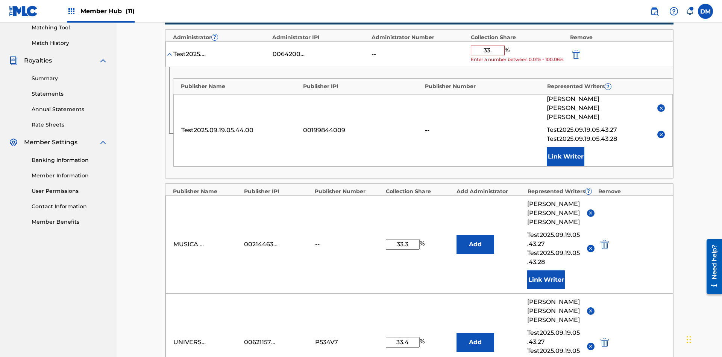
type input "33.3"
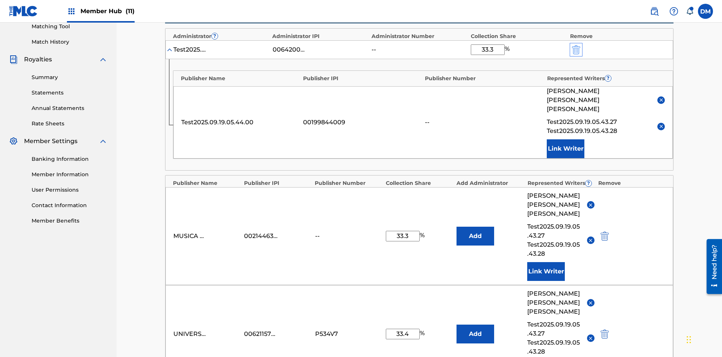
click at [576, 49] on img "submit" at bounding box center [576, 49] width 8 height 9
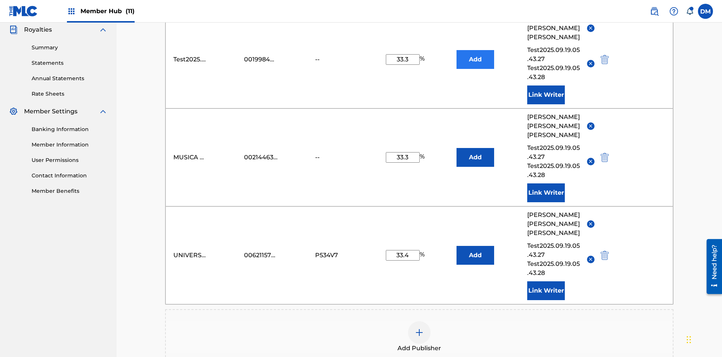
type input "33.3"
click at [476, 55] on button "Add" at bounding box center [476, 59] width 38 height 19
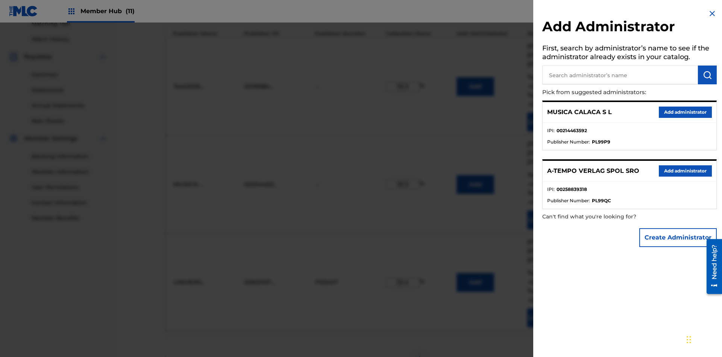
click at [620, 75] on input "text" at bounding box center [621, 74] width 156 height 19
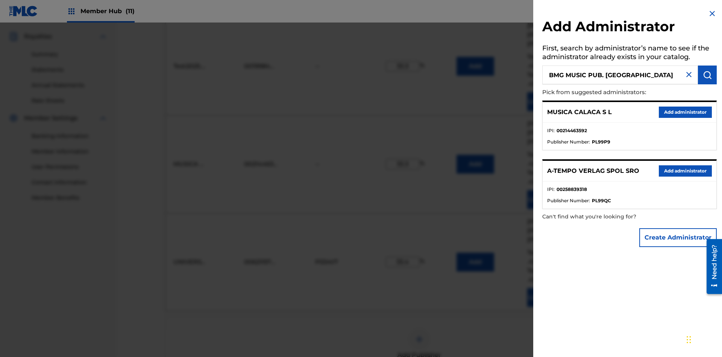
scroll to position [245, 0]
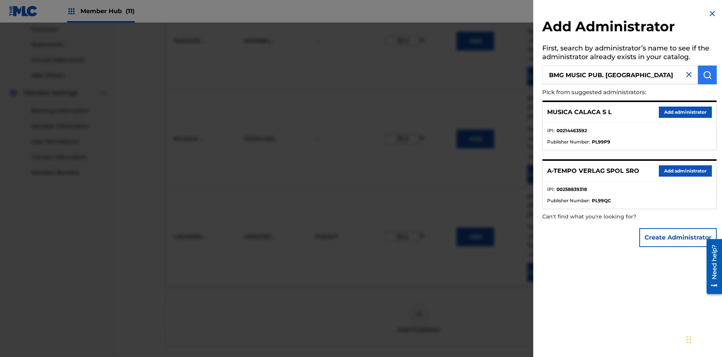
type input "BMG MUSIC PUB. SOUTH EAST ASIA"
click at [708, 75] on img "submit" at bounding box center [707, 74] width 9 height 9
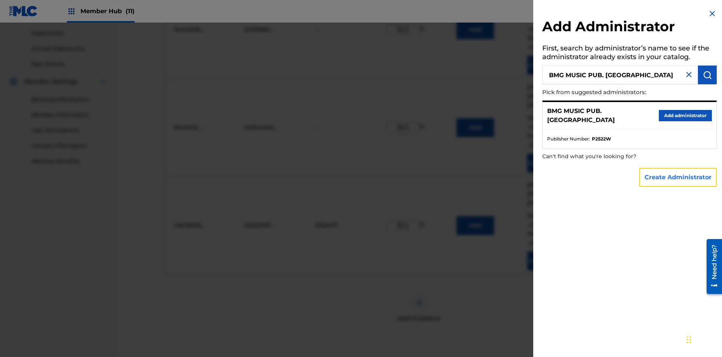
click at [679, 177] on button "Create Administrator" at bounding box center [679, 177] width 78 height 19
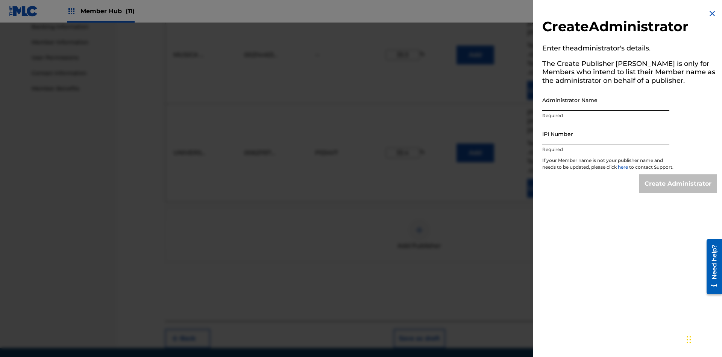
click at [606, 100] on input "Administrator Name" at bounding box center [606, 99] width 127 height 21
type input "BMG MUSIC PUB. SOUTH EAST ASIA"
click at [606, 134] on input "IPI Number" at bounding box center [606, 133] width 127 height 21
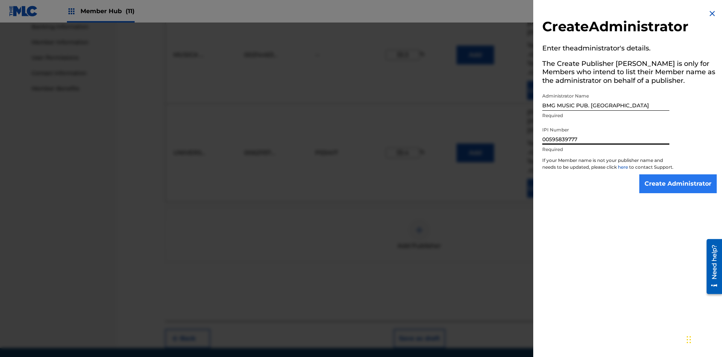
type input "00595839777"
click at [679, 190] on input "Create Administrator" at bounding box center [679, 183] width 78 height 19
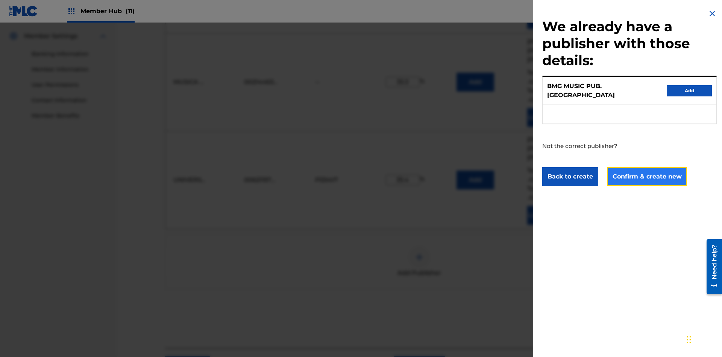
click at [647, 169] on button "Confirm & create new" at bounding box center [648, 176] width 80 height 19
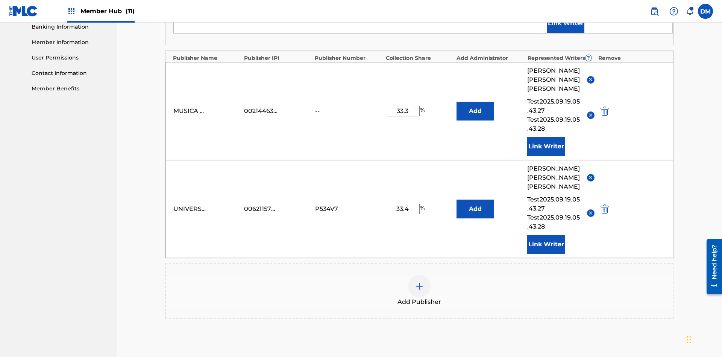
scroll to position [196, 0]
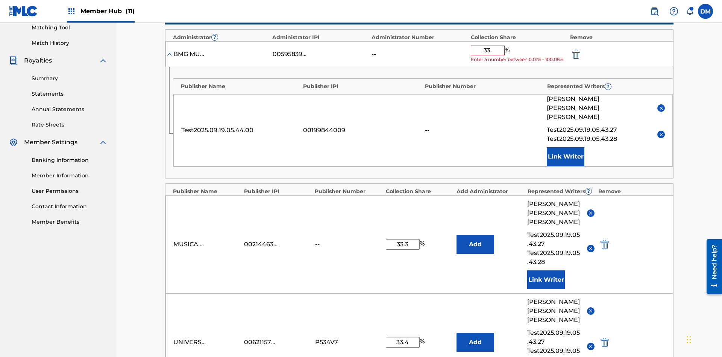
type input "33.3"
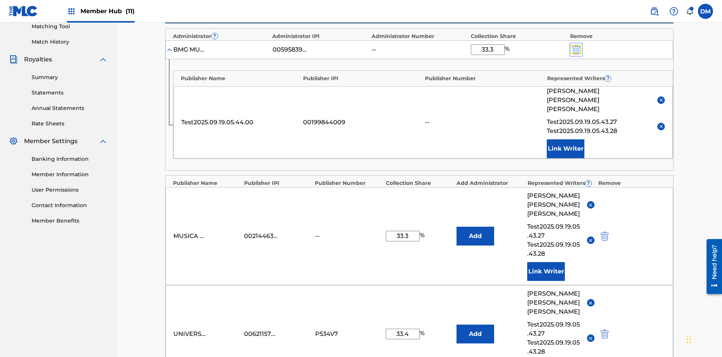
click at [576, 49] on img "submit" at bounding box center [576, 49] width 8 height 9
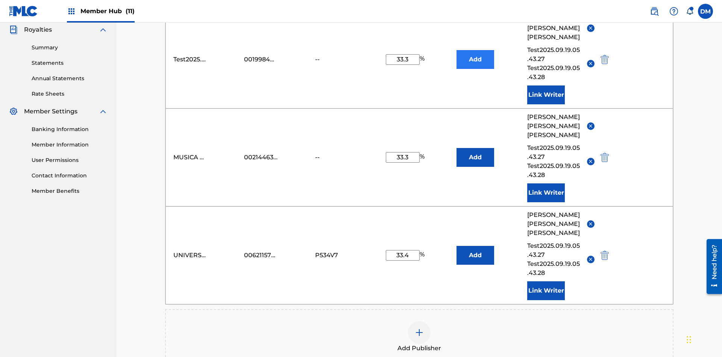
type input "33.3"
click at [476, 55] on button "Add" at bounding box center [476, 59] width 38 height 19
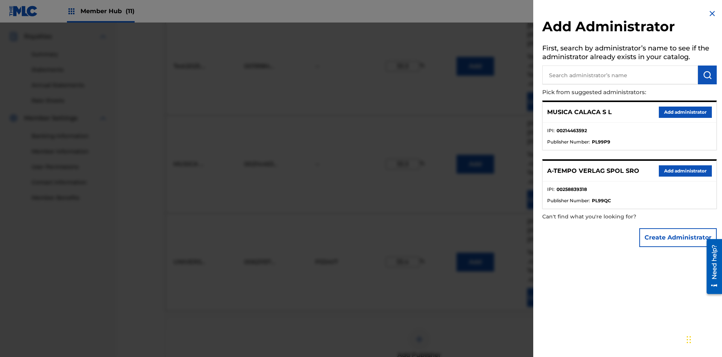
click at [620, 75] on input "text" at bounding box center [621, 74] width 156 height 19
type input "Test2025.09.19.05.47.09"
click at [708, 75] on img "submit" at bounding box center [707, 74] width 9 height 9
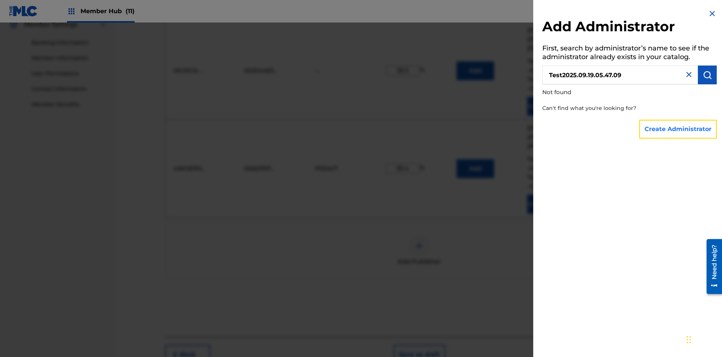
click at [679, 129] on button "Create Administrator" at bounding box center [679, 129] width 78 height 19
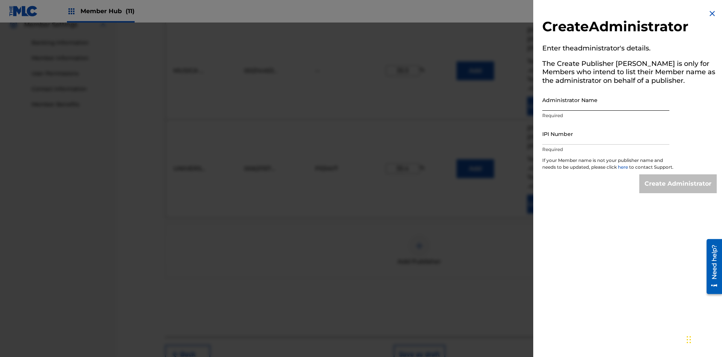
click at [606, 100] on input "Administrator Name" at bounding box center [606, 99] width 127 height 21
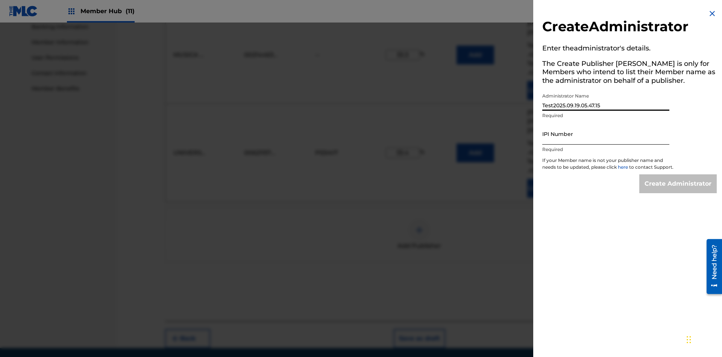
type input "Test2025.09.19.05.47.15"
click at [606, 134] on input "IPI Number" at bounding box center [606, 133] width 127 height 21
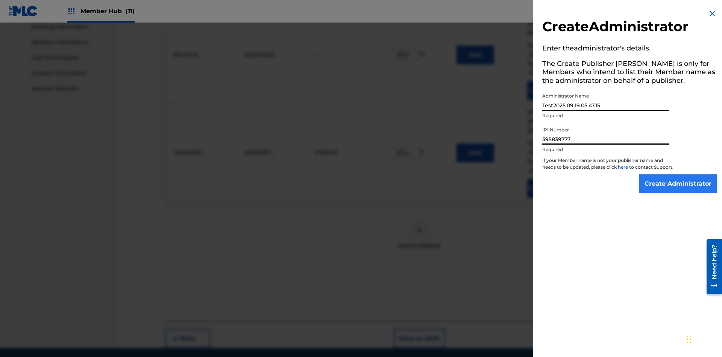
type input "595839777"
click at [679, 190] on input "Create Administrator" at bounding box center [679, 183] width 78 height 19
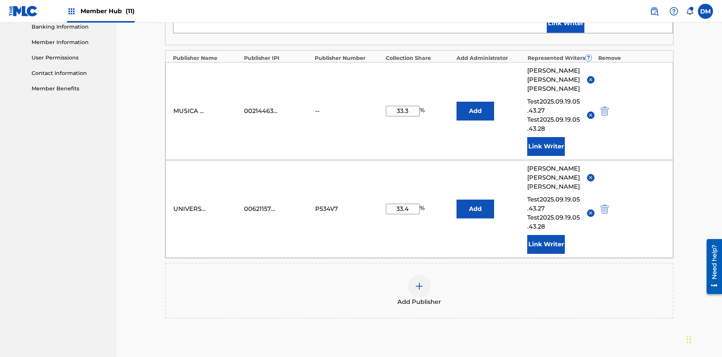
scroll to position [196, 0]
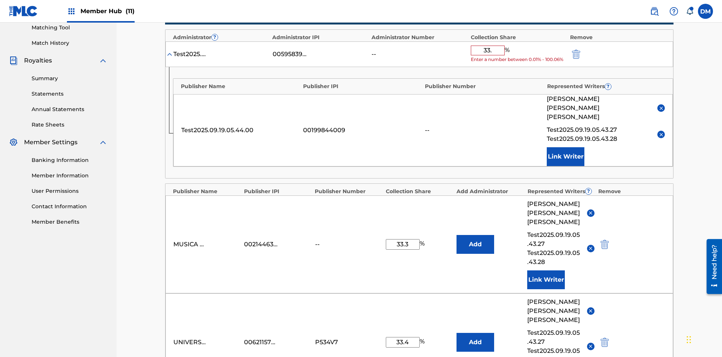
type input "33.3"
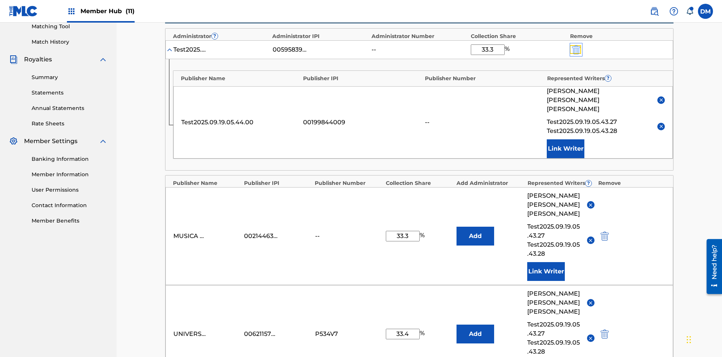
click at [576, 49] on img "submit" at bounding box center [576, 49] width 8 height 9
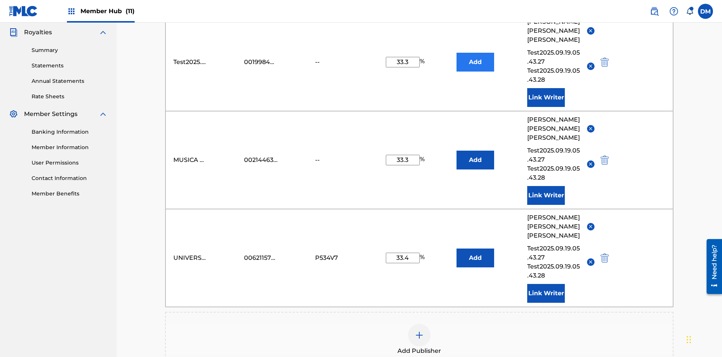
type input "33.3"
click at [476, 55] on button "Add" at bounding box center [476, 62] width 38 height 19
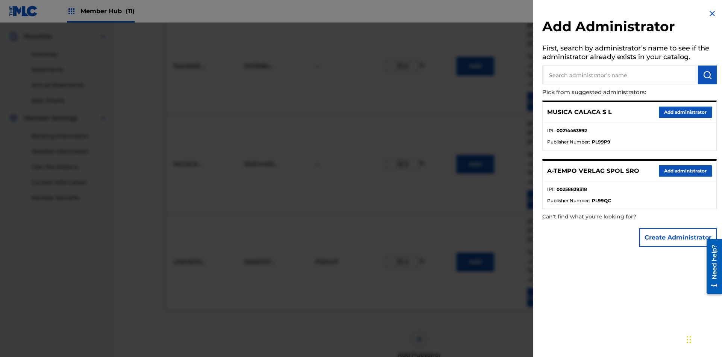
click at [620, 75] on input "text" at bounding box center [621, 74] width 156 height 19
type input "SOUTH FIFTH AVENUE PUB"
click at [708, 75] on img "submit" at bounding box center [707, 74] width 9 height 9
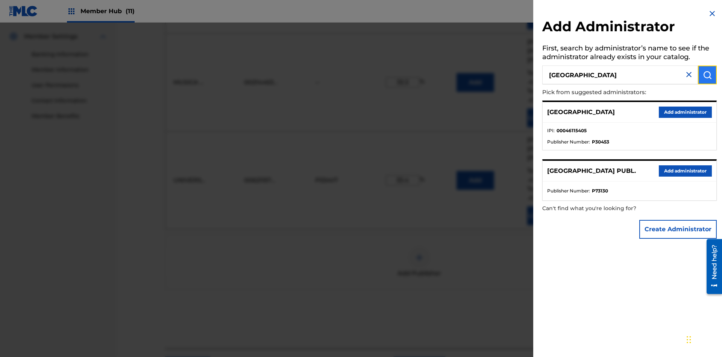
scroll to position [329, 0]
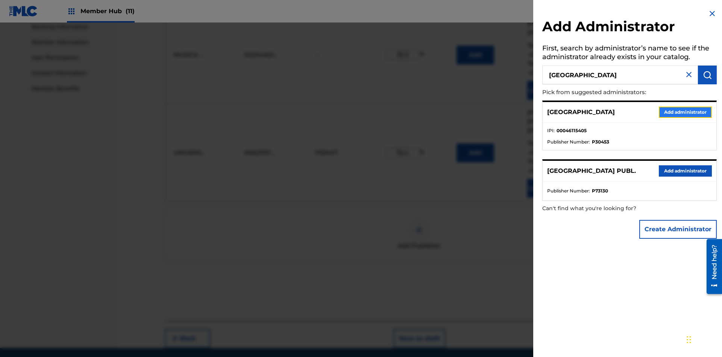
click at [685, 112] on button "Add administrator" at bounding box center [685, 111] width 53 height 11
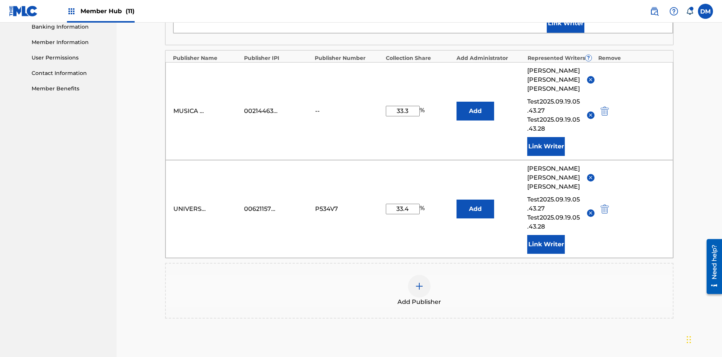
scroll to position [196, 0]
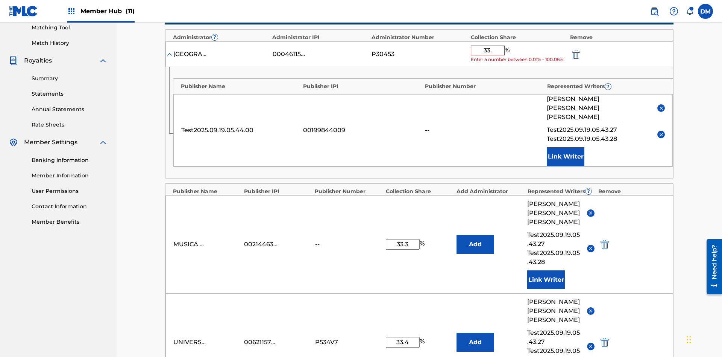
type input "33.3"
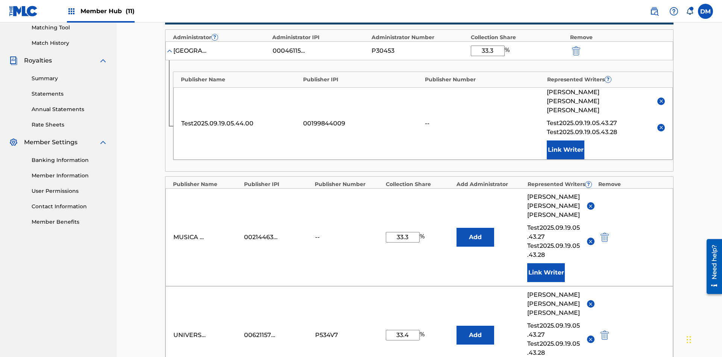
scroll to position [184, 0]
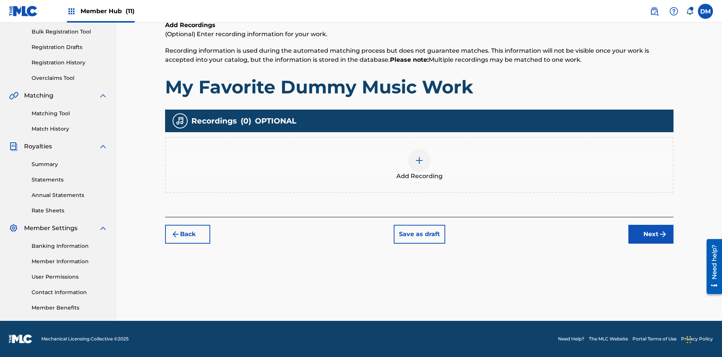
click at [420, 164] on img at bounding box center [419, 160] width 9 height 9
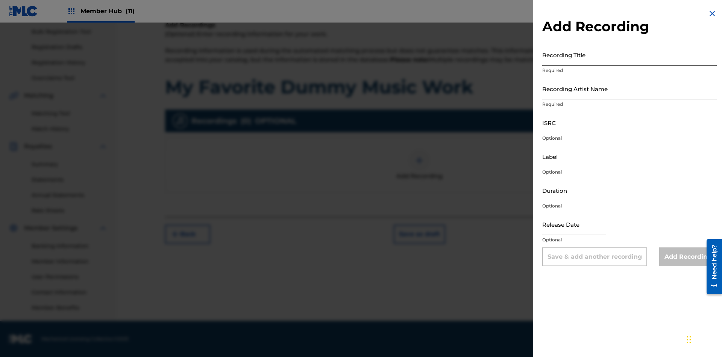
click at [630, 55] on input "Recording Title" at bounding box center [630, 54] width 175 height 21
type input "Best Song Ever"
click at [630, 88] on input "Recording Artist Name" at bounding box center [630, 88] width 175 height 21
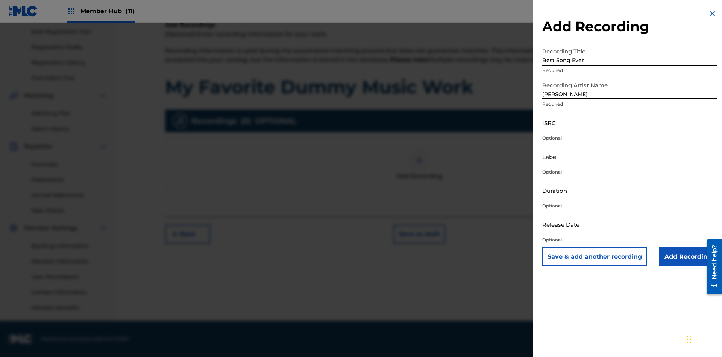
type input "Joe Lewis"
click at [630, 122] on input "ISRC" at bounding box center [630, 122] width 175 height 21
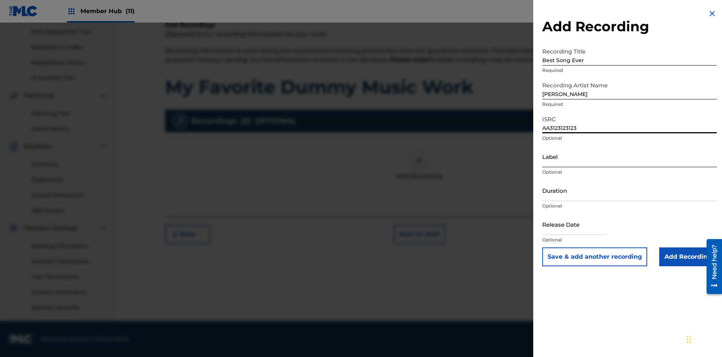
type input "AA3123123123"
click at [630, 156] on input "Label" at bounding box center [630, 156] width 175 height 21
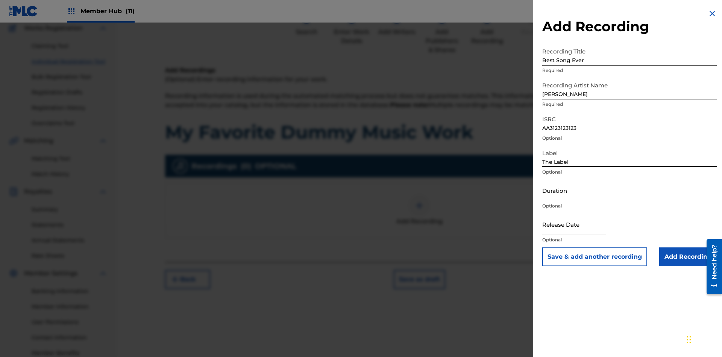
type input "The Label"
click at [630, 190] on input "Duration" at bounding box center [630, 189] width 175 height 21
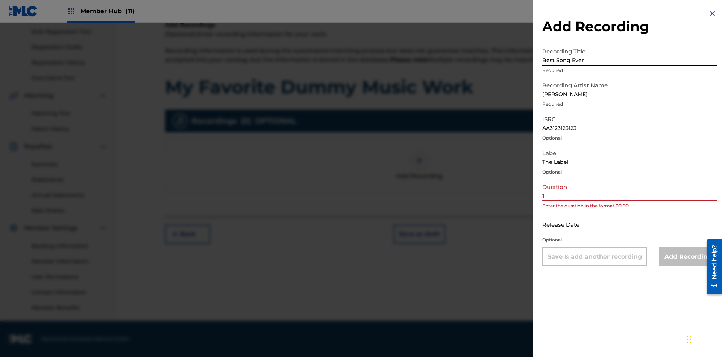
click at [630, 190] on input "1" at bounding box center [630, 189] width 175 height 21
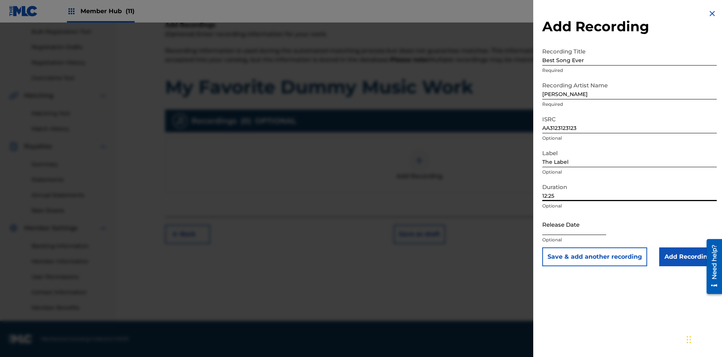
type input "12:25"
click at [581, 225] on input "text" at bounding box center [575, 223] width 64 height 21
select select "8"
select select "2025"
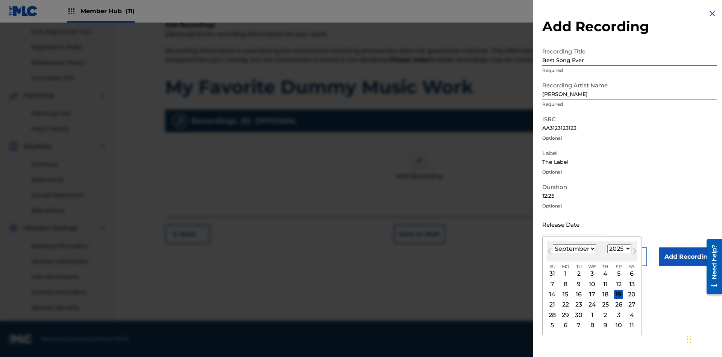
click at [574, 249] on select "January February March April May June July August September October November De…" at bounding box center [574, 248] width 43 height 9
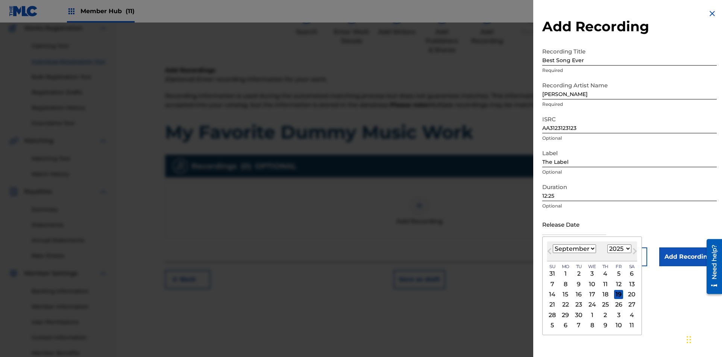
select select "3"
click at [619, 249] on select "1900 1901 1902 1903 1904 1905 1906 1907 1908 1909 1910 1911 1912 1913 1914 1915…" at bounding box center [620, 248] width 24 height 9
select select "2021"
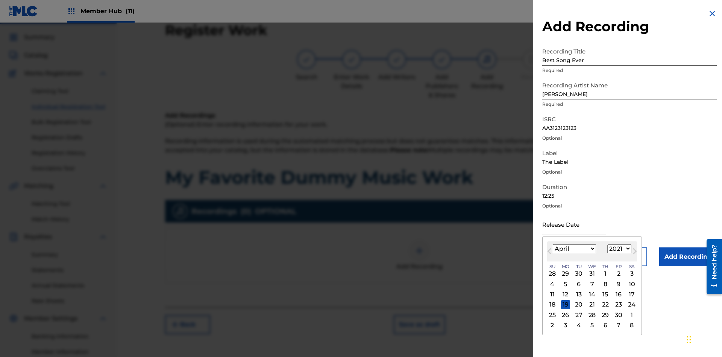
click at [619, 249] on select "1900 1901 1902 1903 1904 1905 1906 1907 1908 1909 1910 1911 1912 1913 1914 1915…" at bounding box center [620, 248] width 24 height 9
click at [605, 274] on div "1" at bounding box center [605, 273] width 9 height 9
type input "April 1 2021"
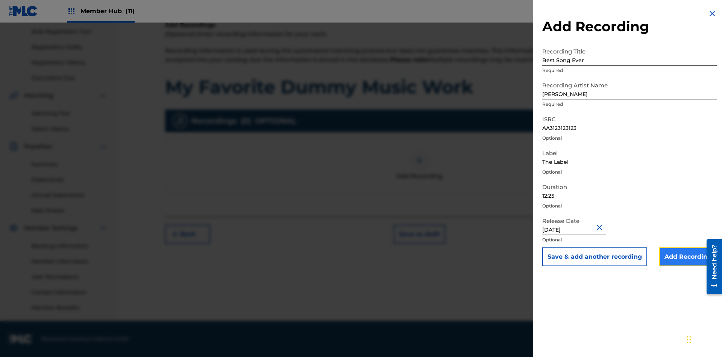
click at [688, 257] on input "Add Recording" at bounding box center [689, 256] width 58 height 19
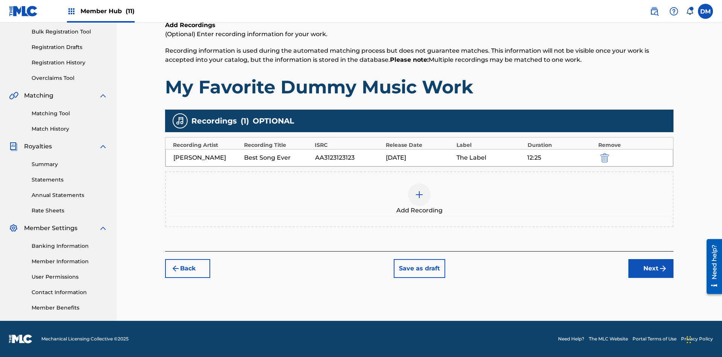
click at [420, 199] on div at bounding box center [419, 194] width 23 height 23
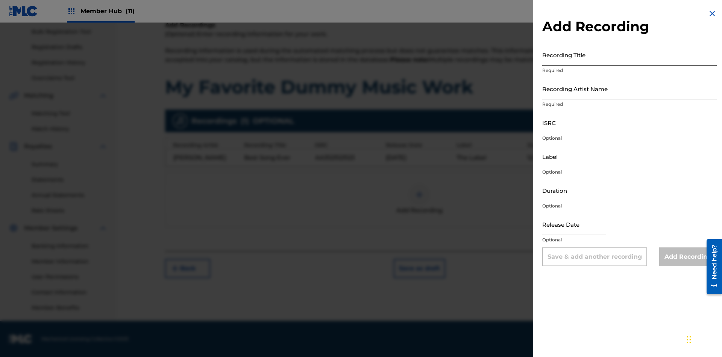
click at [630, 55] on input "Recording Title" at bounding box center [630, 54] width 175 height 21
type input "Even Better song"
click at [630, 88] on input "Recording Artist Name" at bounding box center [630, 88] width 175 height 21
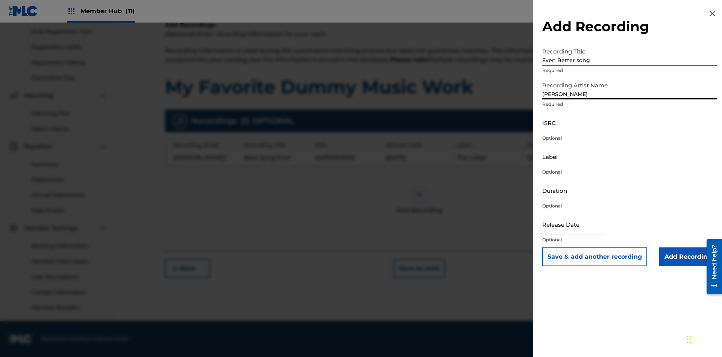
type input "John Smith"
click at [630, 122] on input "ISRC" at bounding box center [630, 122] width 175 height 21
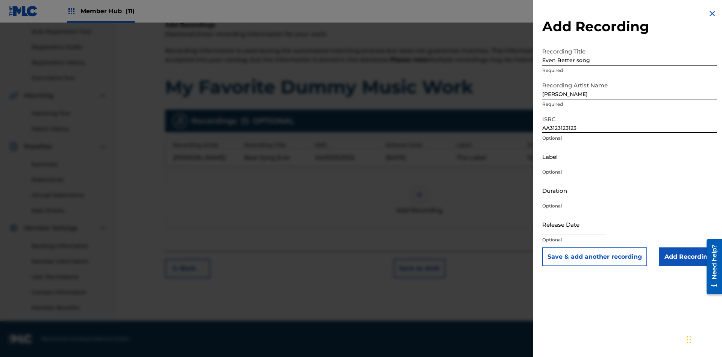
type input "AA3123123123"
click at [630, 156] on input "Label" at bounding box center [630, 156] width 175 height 21
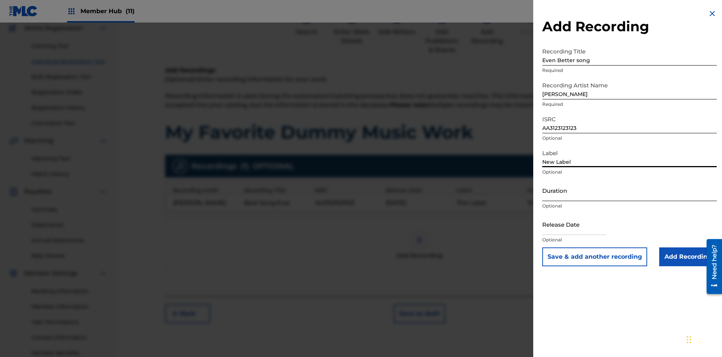
type input "New Label"
click at [630, 190] on input "Duration" at bounding box center [630, 189] width 175 height 21
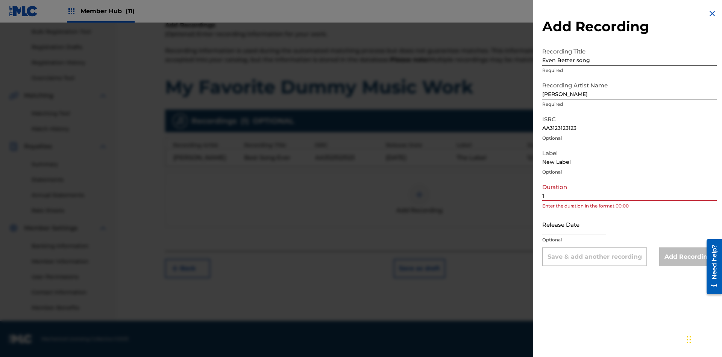
click at [630, 190] on input "1" at bounding box center [630, 189] width 175 height 21
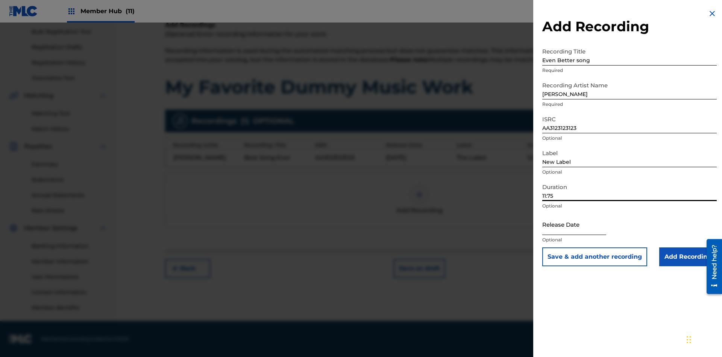
type input "11:75"
click at [581, 225] on input "text" at bounding box center [575, 223] width 64 height 21
select select "8"
select select "2025"
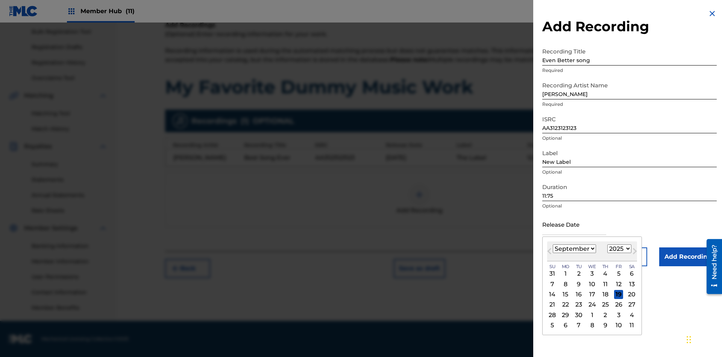
click at [574, 249] on select "January February March April May June July August September October November De…" at bounding box center [574, 248] width 43 height 9
select select "3"
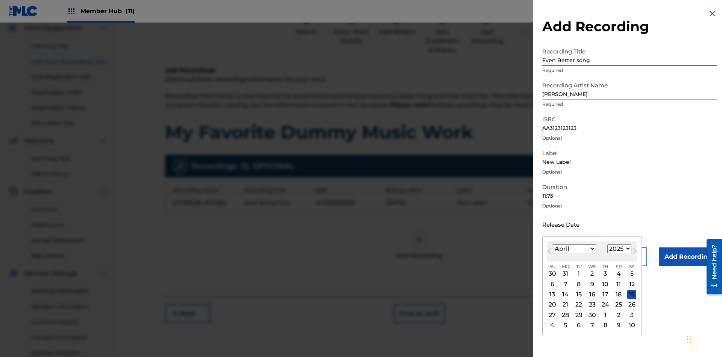
click at [619, 249] on select "1900 1901 1902 1903 1904 1905 1906 1907 1908 1909 1910 1911 1912 1913 1914 1915…" at bounding box center [620, 248] width 24 height 9
select select "2021"
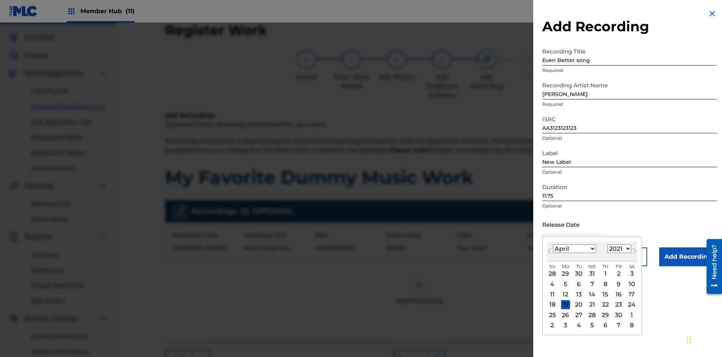
click at [619, 249] on select "1900 1901 1902 1903 1904 1905 1906 1907 1908 1909 1910 1911 1912 1913 1914 1915…" at bounding box center [620, 248] width 24 height 9
click at [605, 274] on div "1" at bounding box center [605, 273] width 9 height 9
type input "April 1 2021"
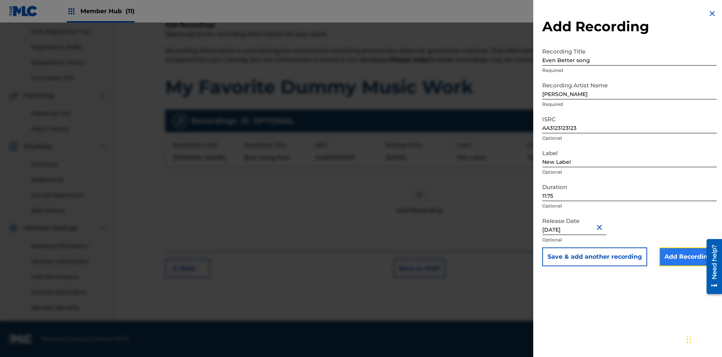
click at [688, 257] on input "Add Recording" at bounding box center [689, 256] width 58 height 19
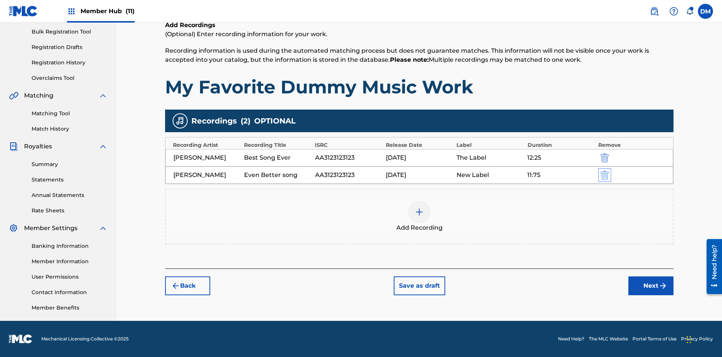
click at [604, 175] on img "submit" at bounding box center [605, 174] width 8 height 9
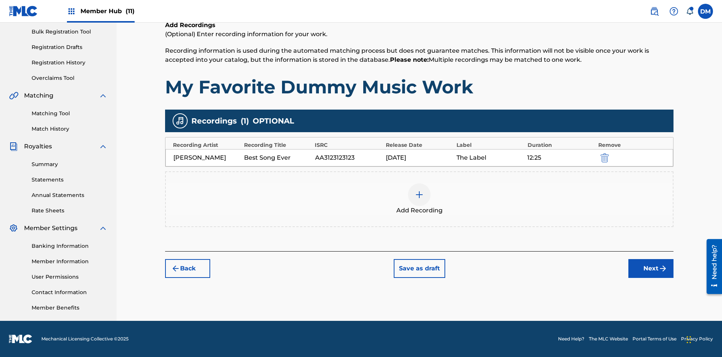
click at [420, 199] on div at bounding box center [419, 194] width 23 height 23
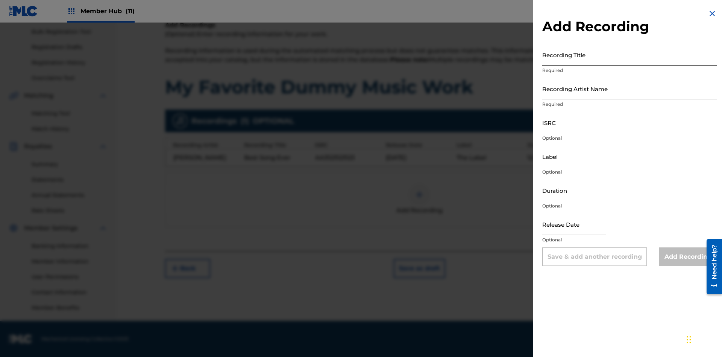
click at [630, 55] on input "Recording Title" at bounding box center [630, 54] width 175 height 21
type input "Smells Like Teen Spirit"
click at [630, 88] on input "Recording Artist Name" at bounding box center [630, 88] width 175 height 21
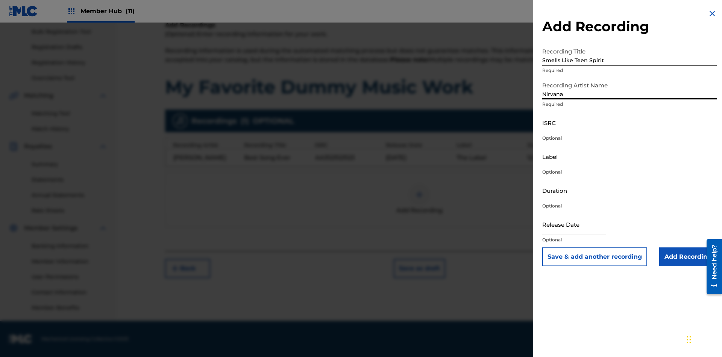
type input "Nirvana"
click at [630, 122] on input "ISRC" at bounding box center [630, 122] width 175 height 21
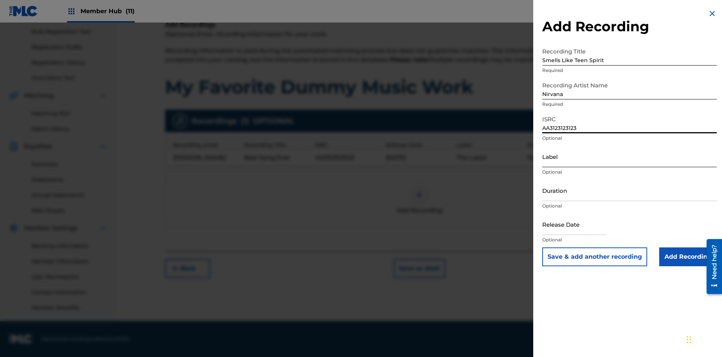
type input "AA3123123123"
click at [630, 156] on input "Label" at bounding box center [630, 156] width 175 height 21
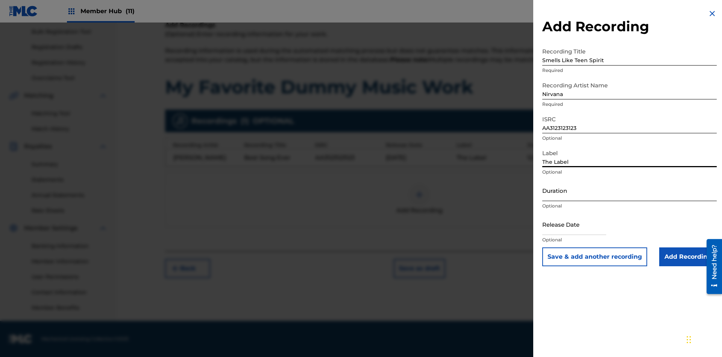
type input "The Label"
click at [630, 190] on input "Duration" at bounding box center [630, 189] width 175 height 21
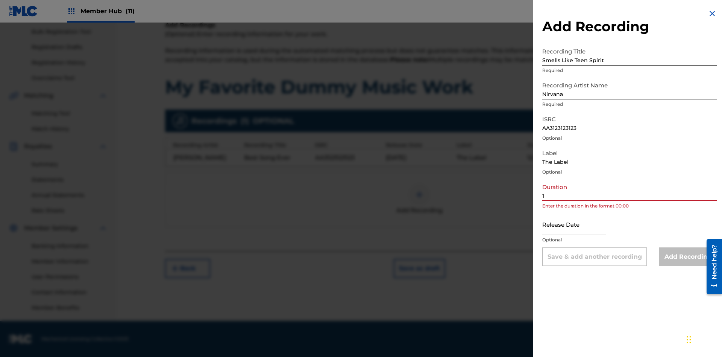
click at [630, 190] on input "1" at bounding box center [630, 189] width 175 height 21
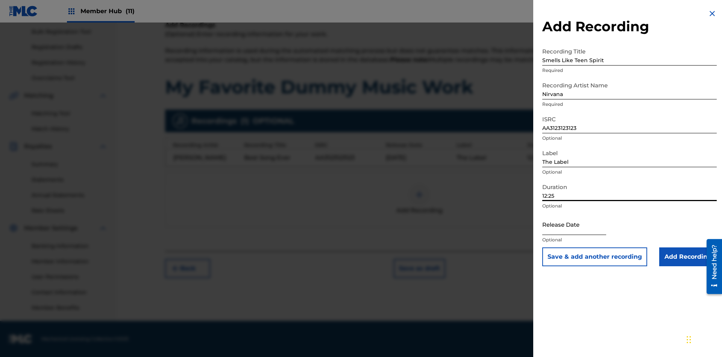
type input "12:25"
click at [581, 225] on input "text" at bounding box center [575, 223] width 64 height 21
select select "8"
select select "2025"
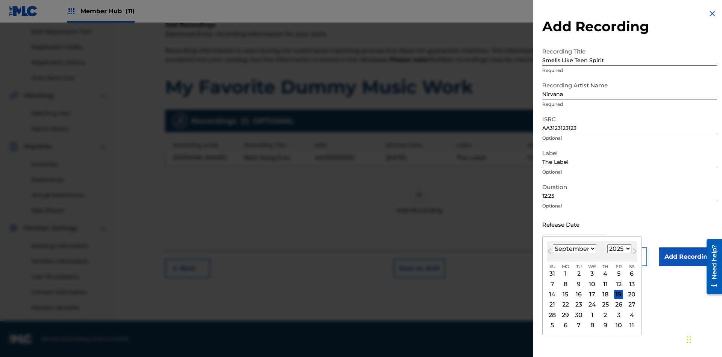
click at [574, 249] on select "January February March April May June July August September October November De…" at bounding box center [574, 248] width 43 height 9
select select "3"
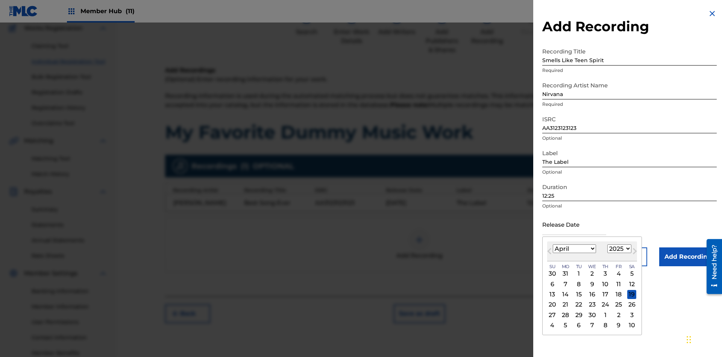
click at [619, 249] on select "1900 1901 1902 1903 1904 1905 1906 1907 1908 1909 1910 1911 1912 1913 1914 1915…" at bounding box center [620, 248] width 24 height 9
select select "2021"
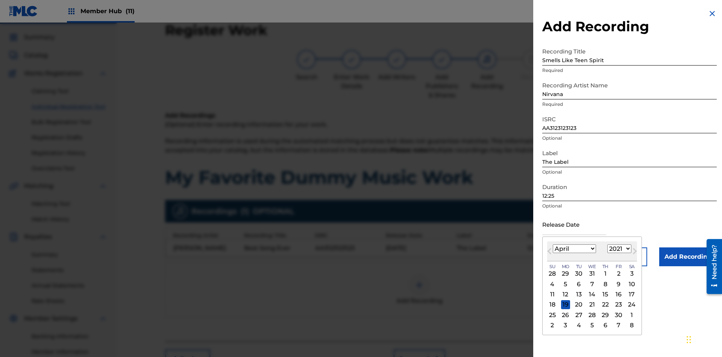
click at [619, 249] on select "1900 1901 1902 1903 1904 1905 1906 1907 1908 1909 1910 1911 1912 1913 1914 1915…" at bounding box center [620, 248] width 24 height 9
click at [605, 274] on div "1" at bounding box center [605, 273] width 9 height 9
type input "April 1 2021"
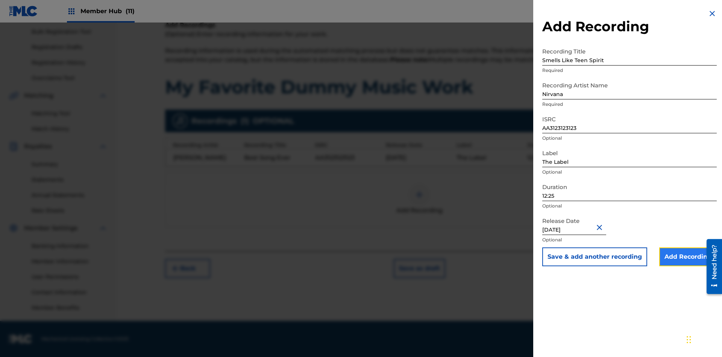
click at [688, 257] on input "Add Recording" at bounding box center [689, 256] width 58 height 19
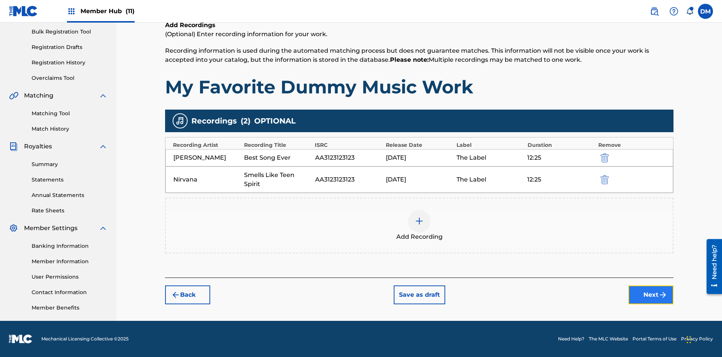
click at [651, 295] on button "Next" at bounding box center [651, 294] width 45 height 19
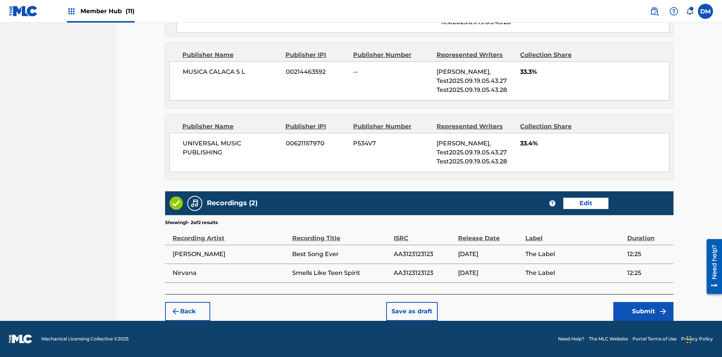
scroll to position [575, 0]
